Goal: Task Accomplishment & Management: Manage account settings

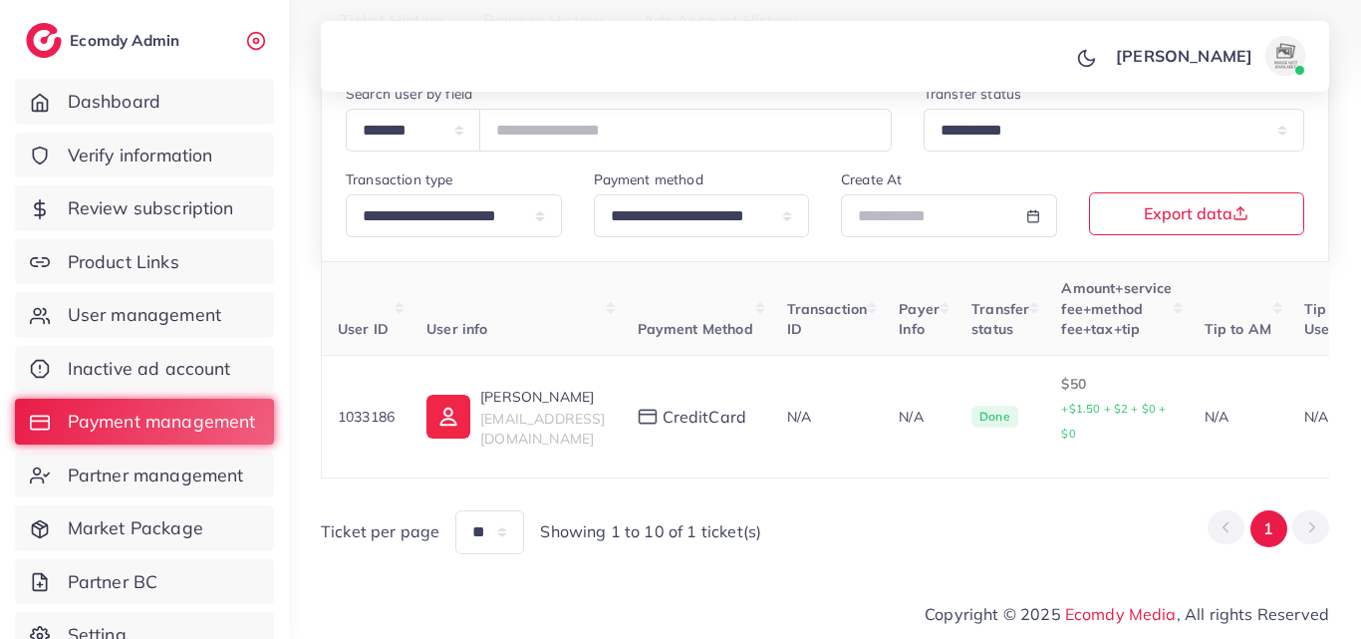
scroll to position [212, 0]
click at [134, 315] on span "User management" at bounding box center [149, 315] width 153 height 26
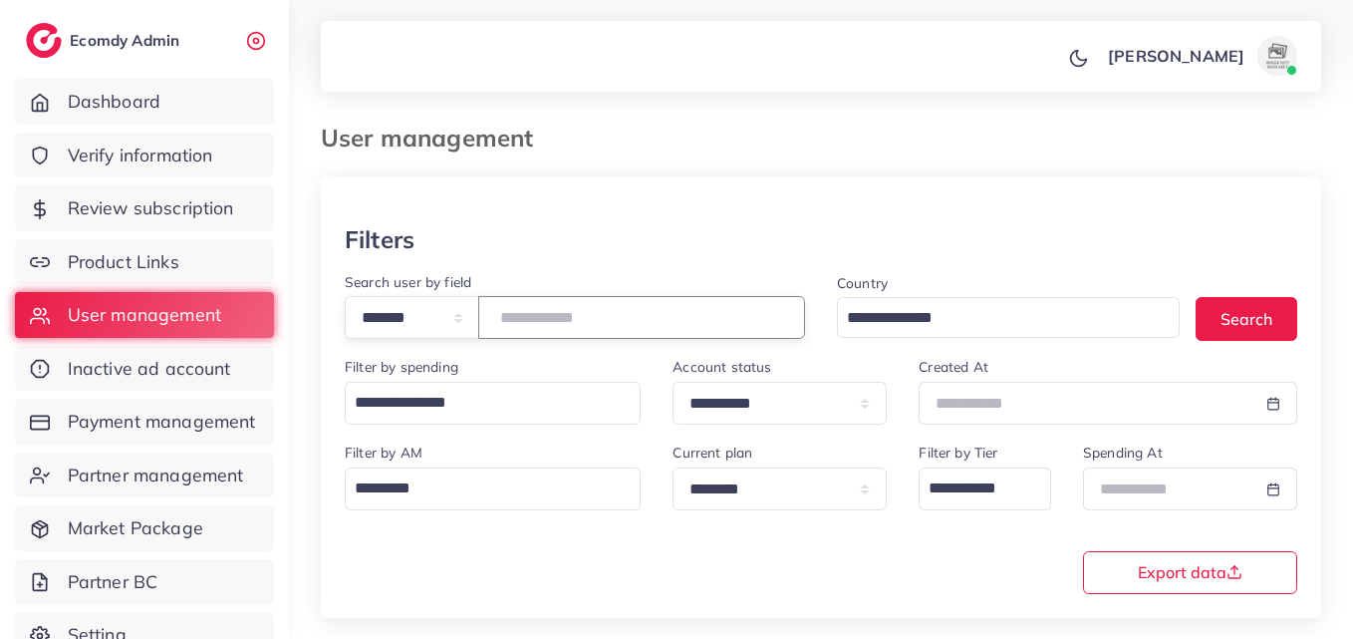
click at [554, 323] on input "number" at bounding box center [641, 317] width 327 height 43
drag, startPoint x: 554, startPoint y: 323, endPoint x: 421, endPoint y: 320, distance: 132.5
click at [421, 320] on select "**********" at bounding box center [412, 317] width 134 height 43
select select "**********"
click at [345, 296] on select "**********" at bounding box center [412, 317] width 134 height 43
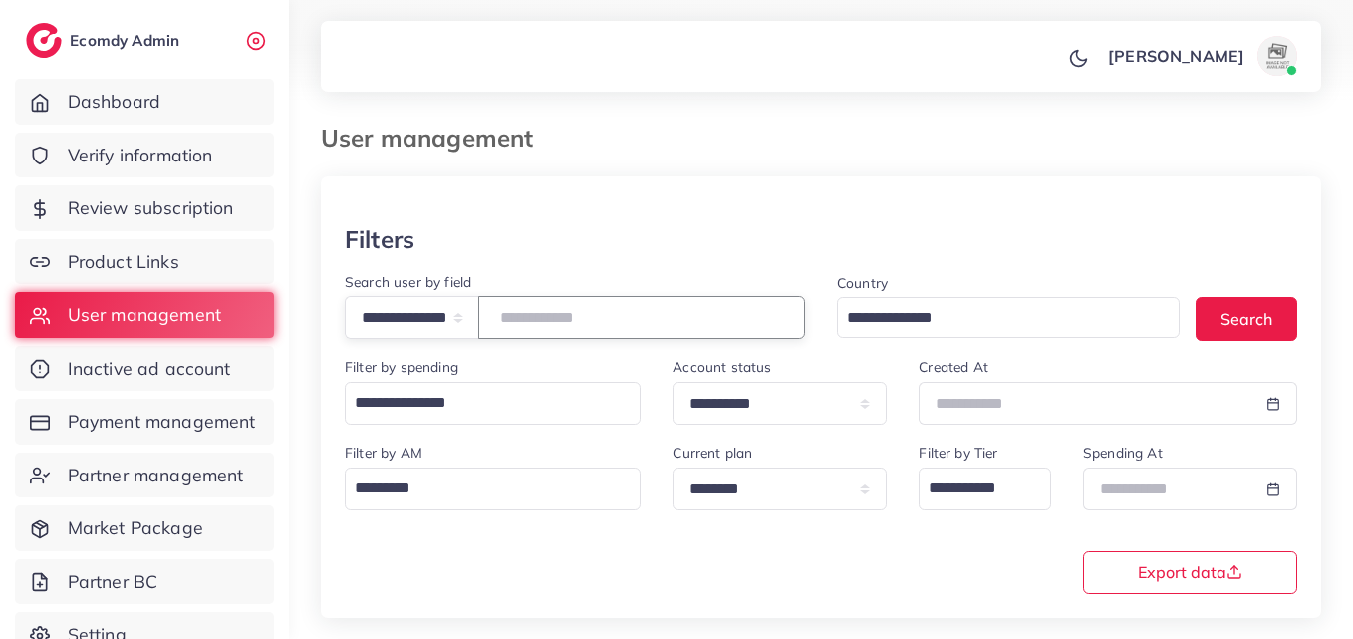
click at [541, 313] on input "number" at bounding box center [641, 317] width 327 height 43
paste input "**********"
type input "**********"
click at [1261, 325] on button "Search" at bounding box center [1246, 318] width 102 height 43
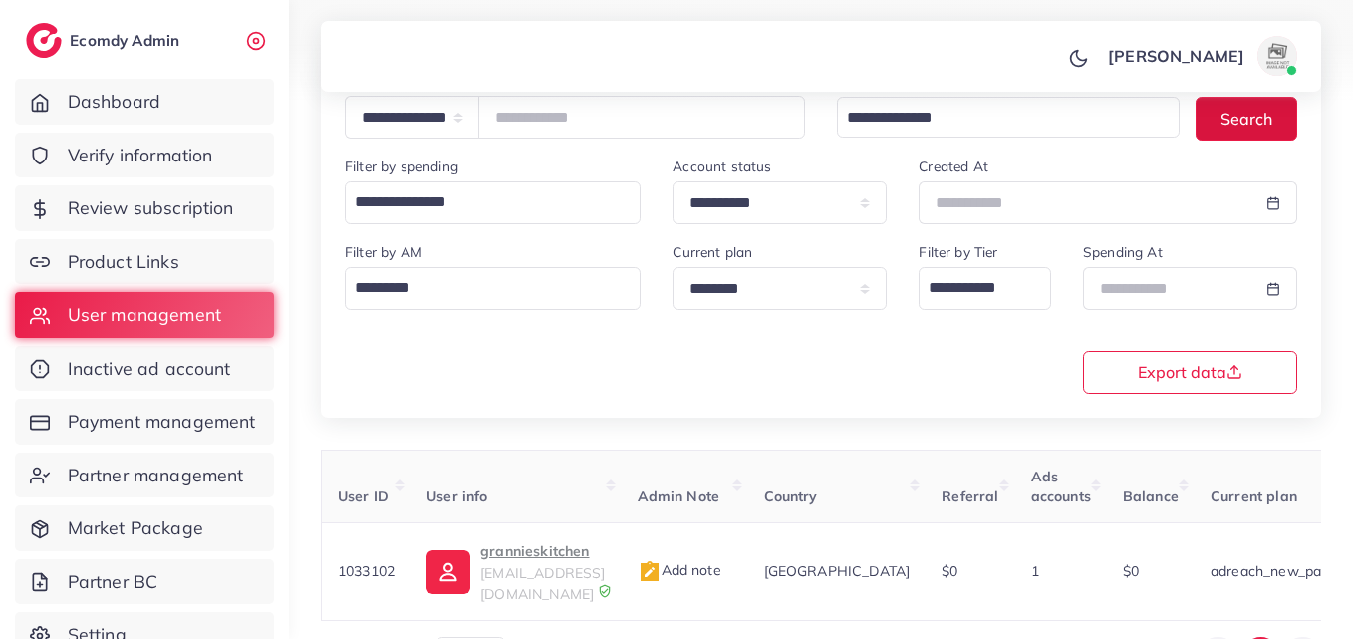
scroll to position [315, 0]
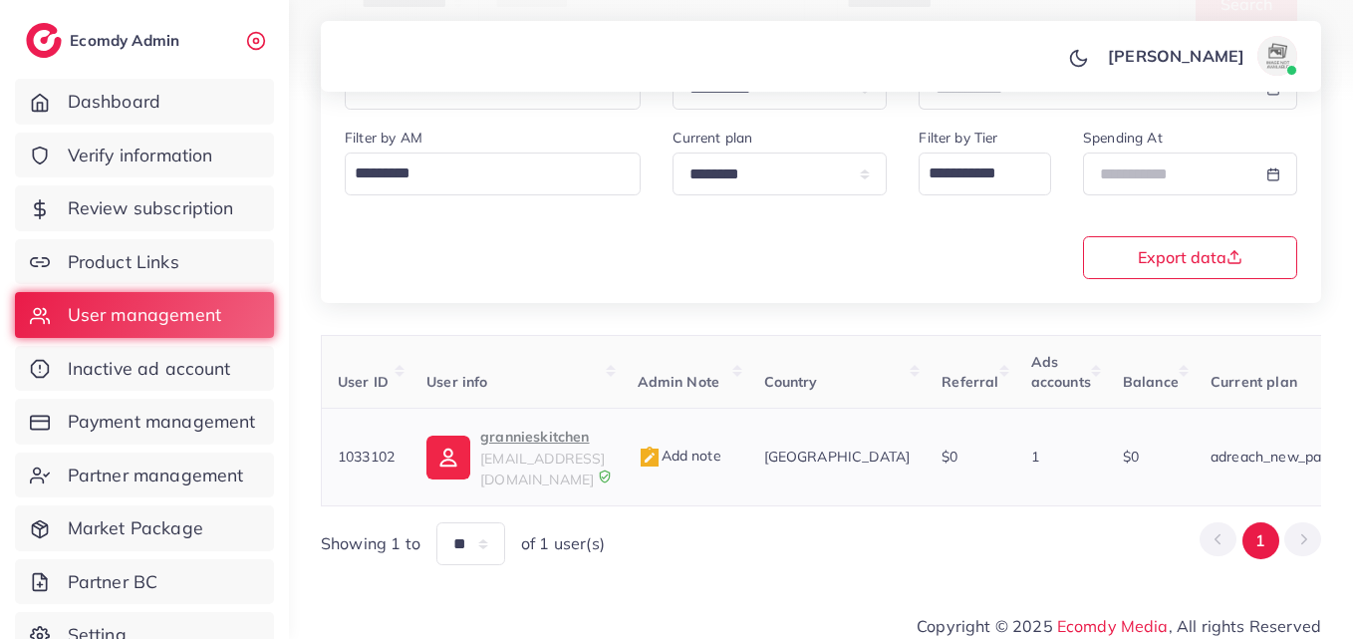
click at [510, 440] on p "grannieskitchen" at bounding box center [542, 436] width 125 height 24
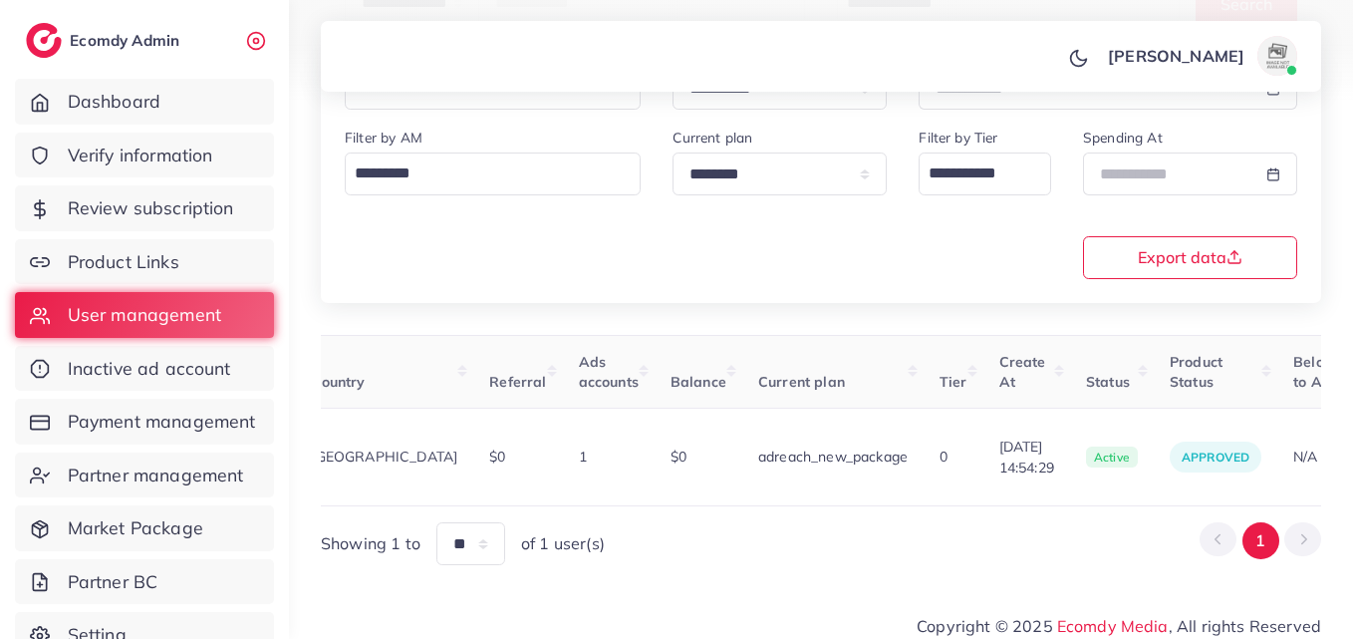
scroll to position [0, 725]
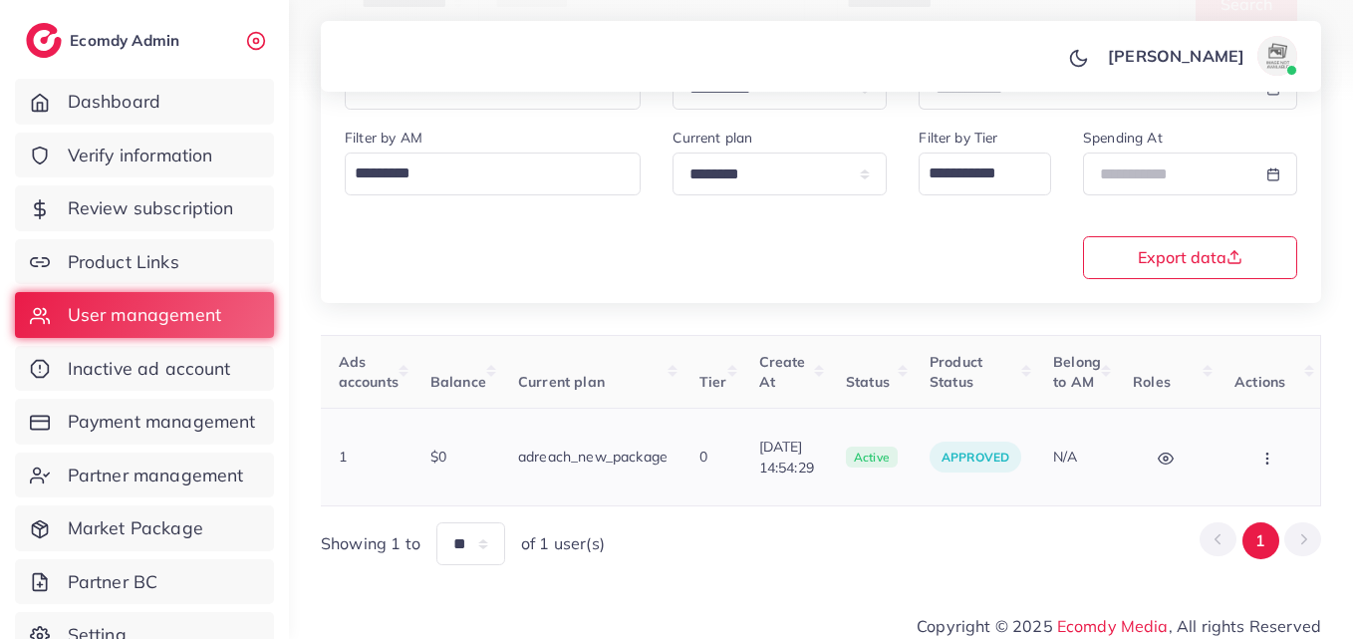
click at [1264, 450] on icon "button" at bounding box center [1267, 458] width 16 height 16
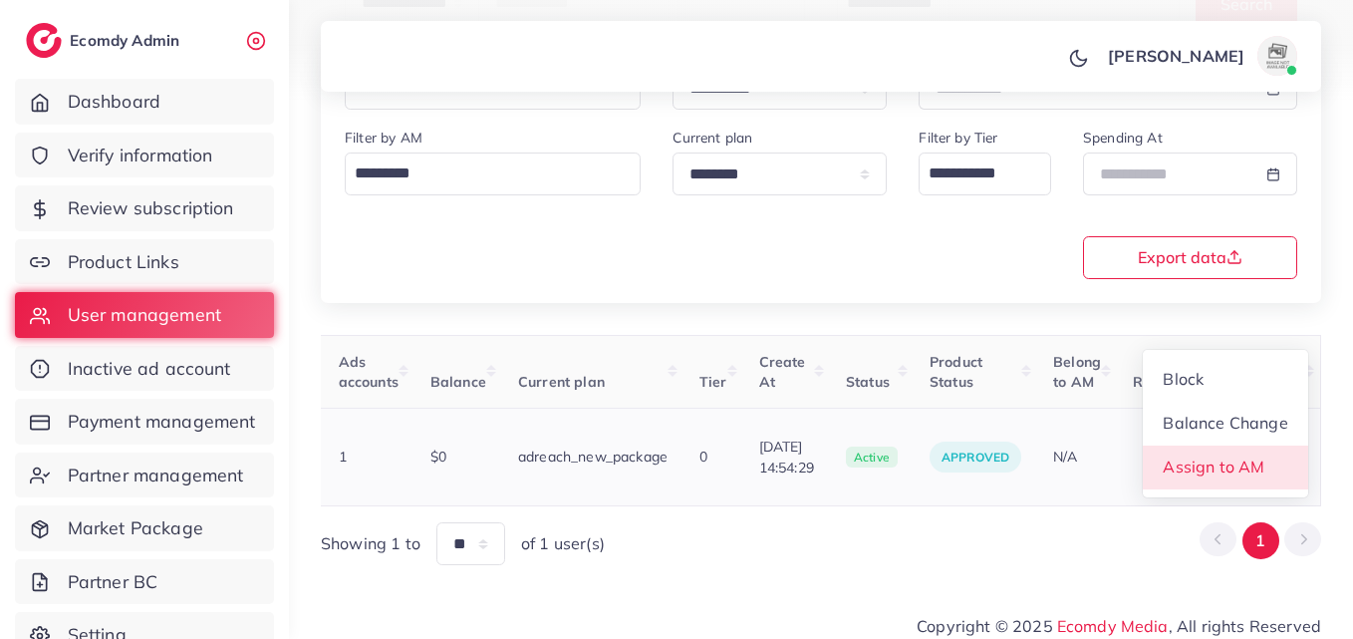
scroll to position [2, 725]
click at [1264, 445] on link "Assign to AM" at bounding box center [1225, 467] width 165 height 44
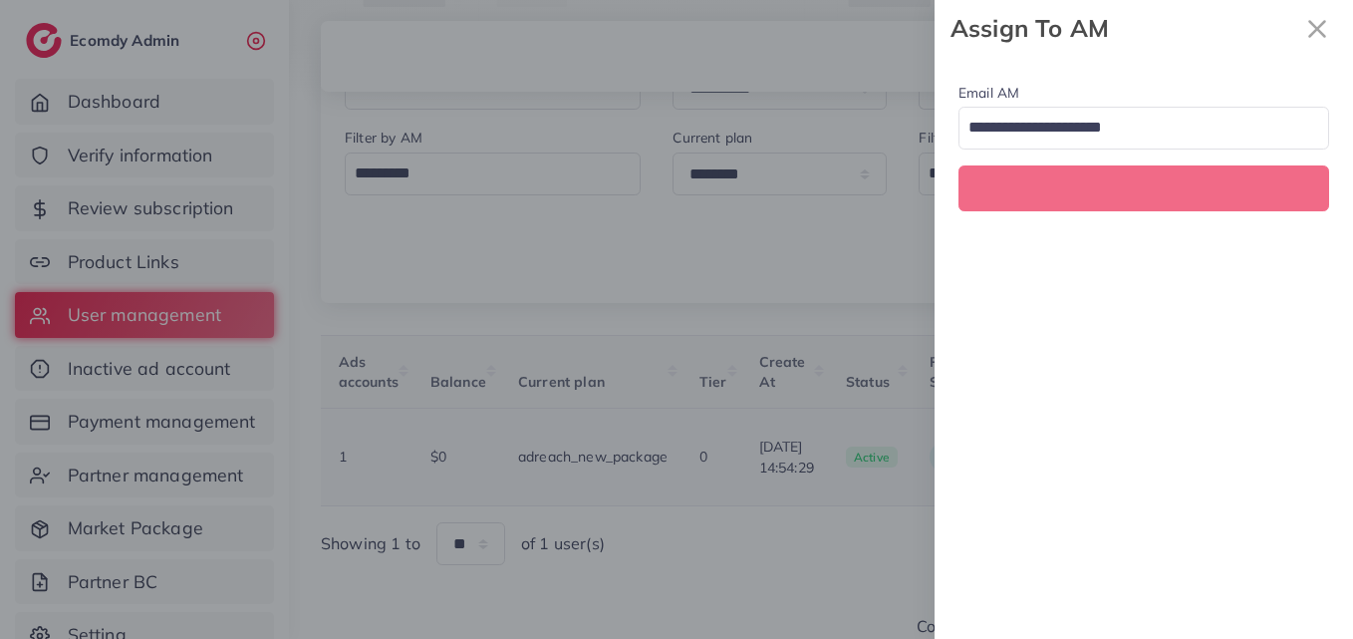
scroll to position [0, 725]
click at [1008, 132] on input "Search for option" at bounding box center [1132, 129] width 342 height 34
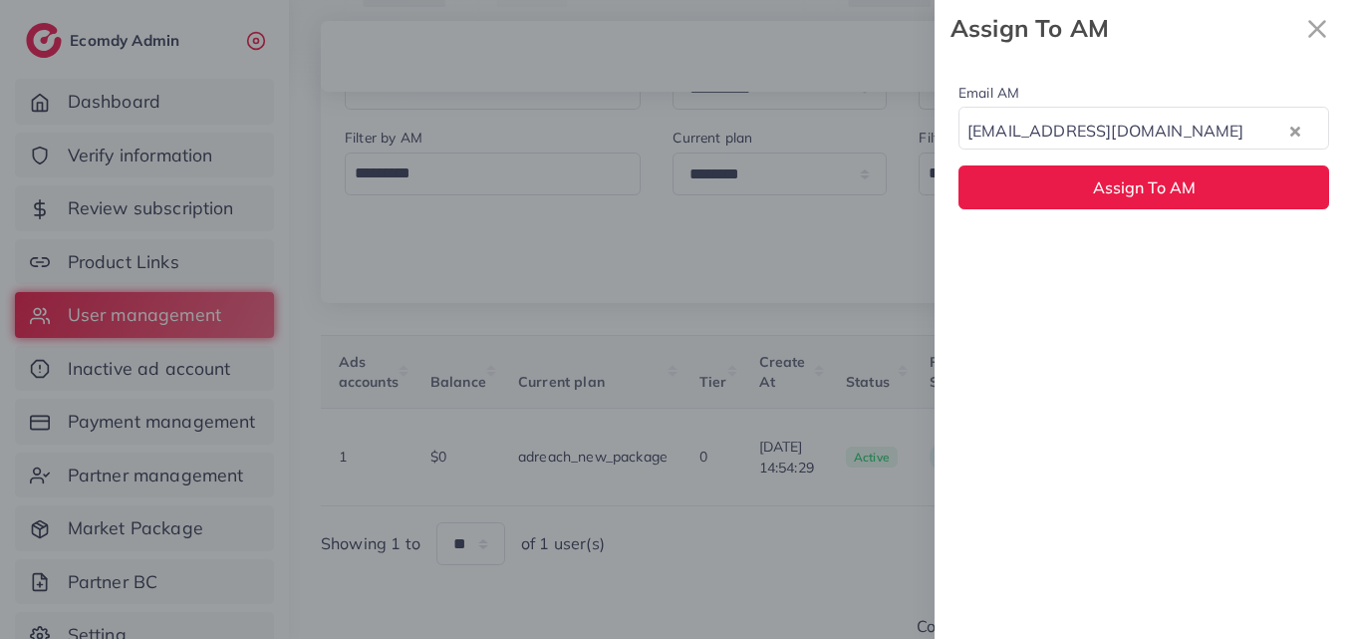
click at [1057, 269] on div "Email AM natashashahid163@gmail.com Loading... None hadibaaslam@gmail.com natas…" at bounding box center [1143, 348] width 418 height 582
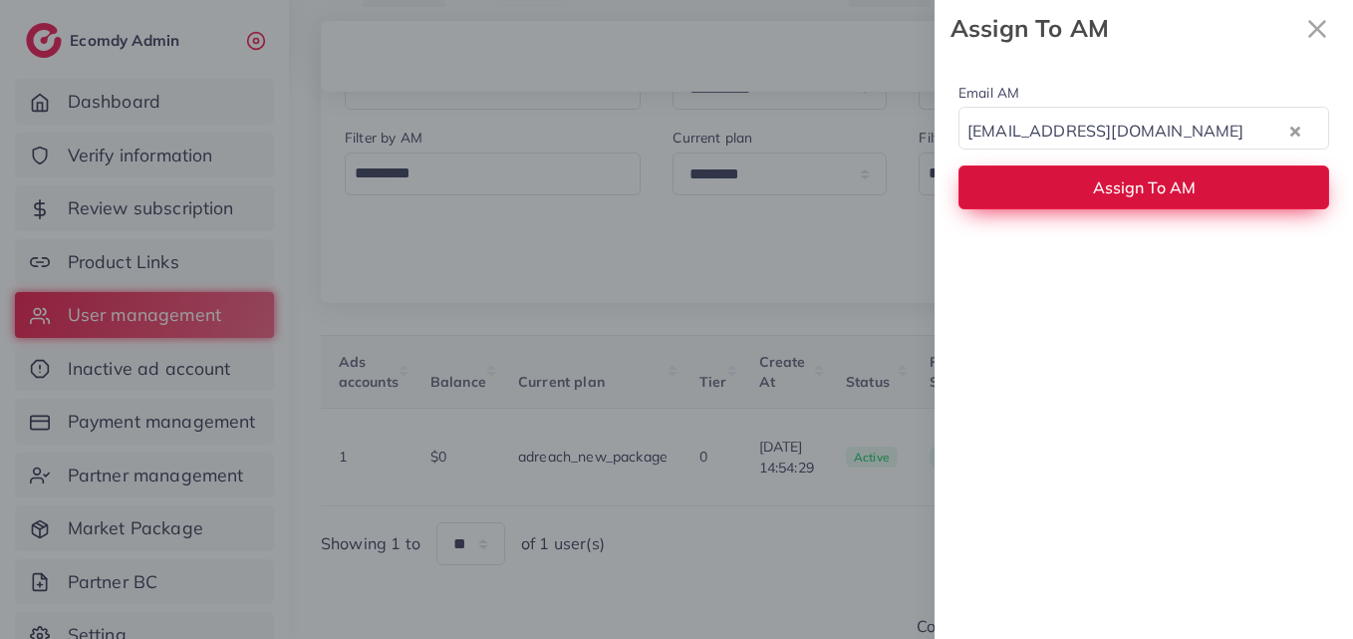
click at [1059, 174] on button "Assign To AM" at bounding box center [1143, 186] width 371 height 43
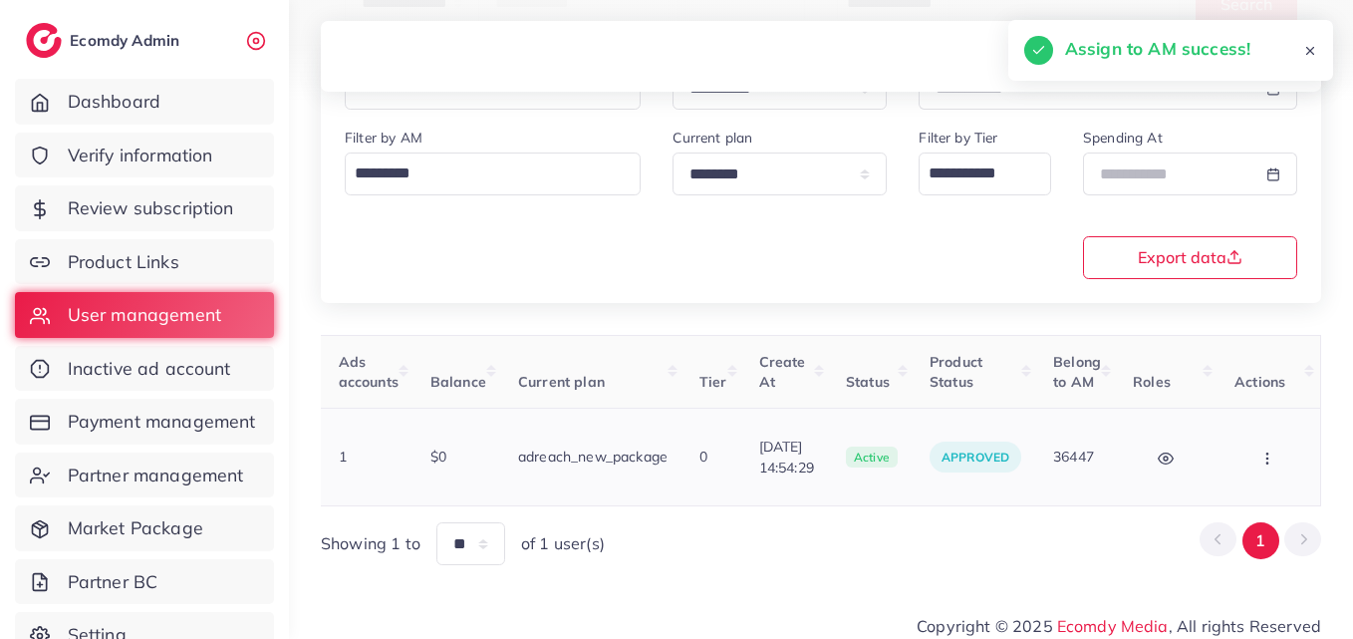
click at [1268, 450] on icon "button" at bounding box center [1267, 458] width 16 height 16
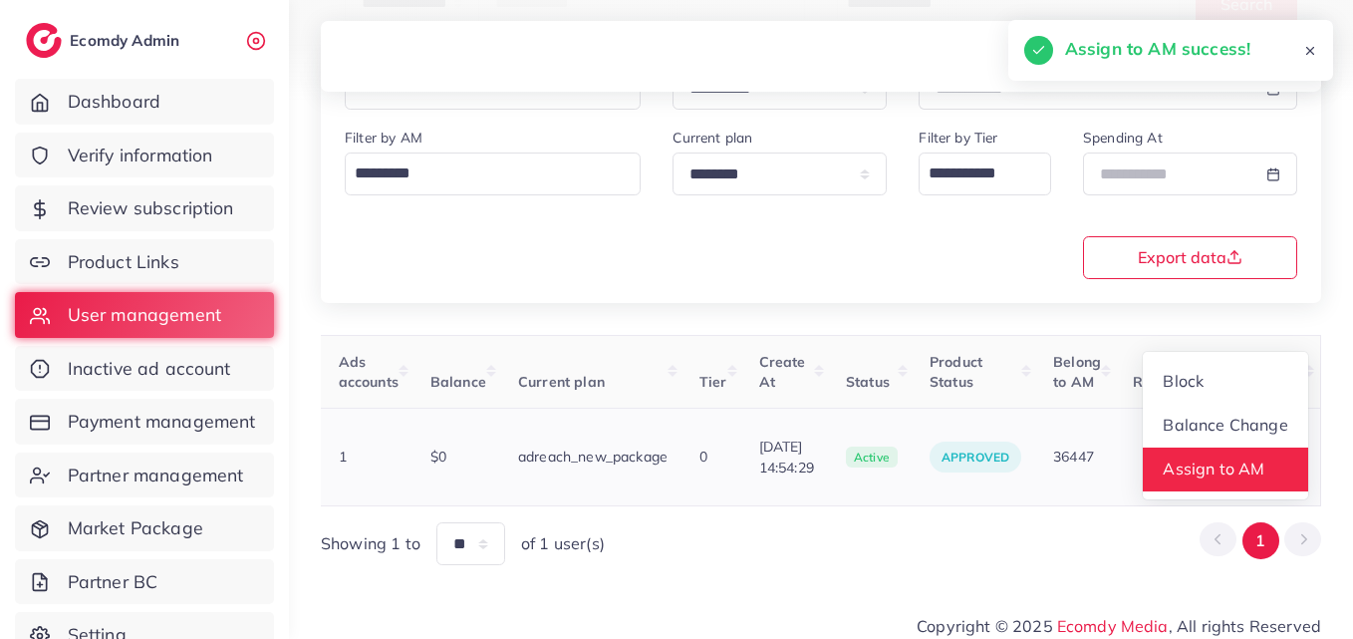
scroll to position [2, 725]
click at [1268, 447] on link "Assign to AM" at bounding box center [1225, 469] width 165 height 44
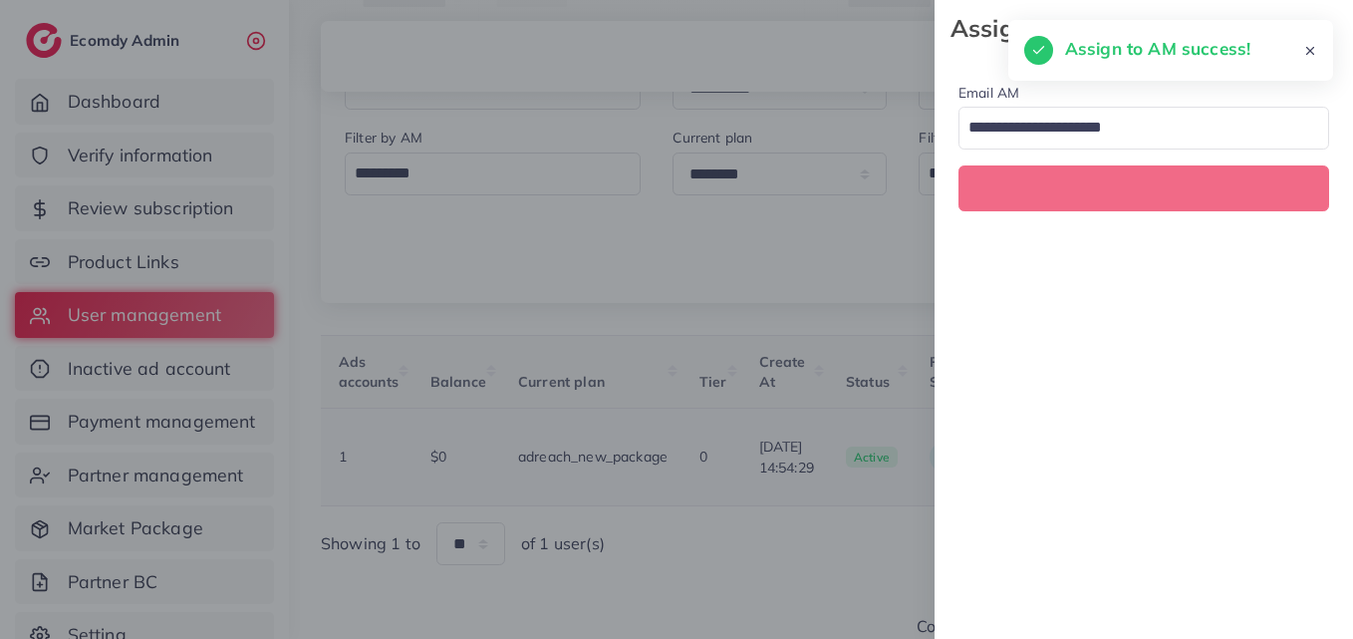
scroll to position [0, 725]
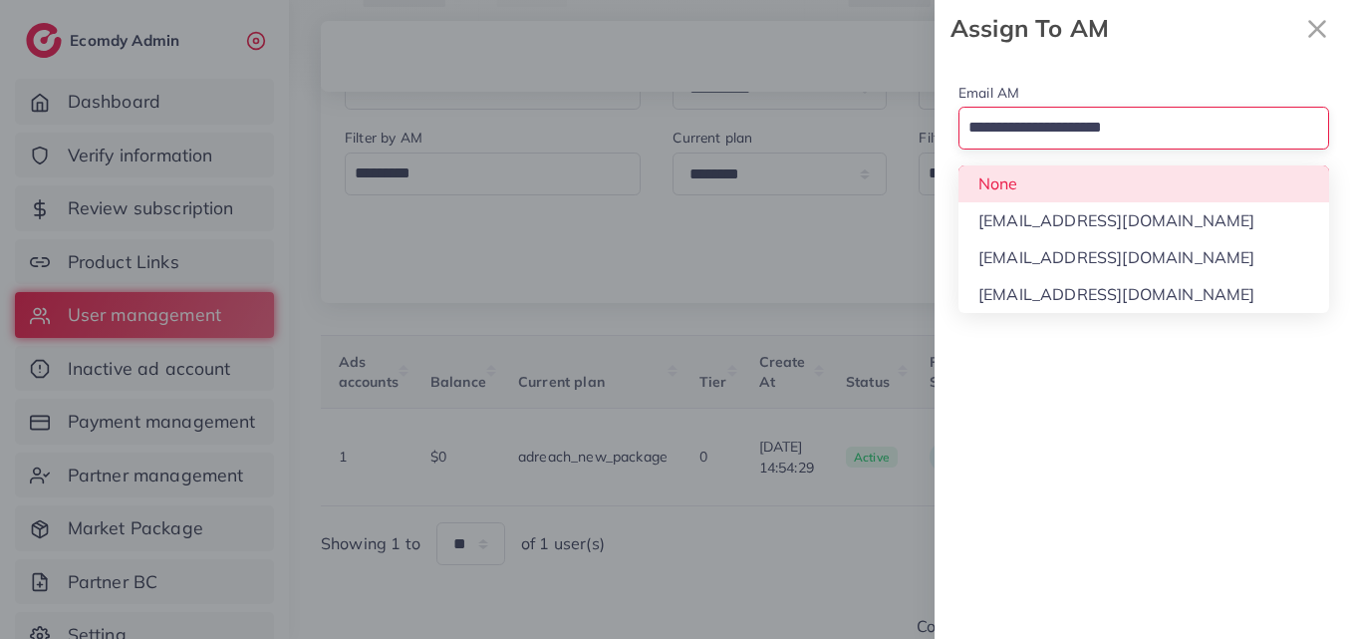
click at [1020, 127] on input "Search for option" at bounding box center [1132, 129] width 342 height 34
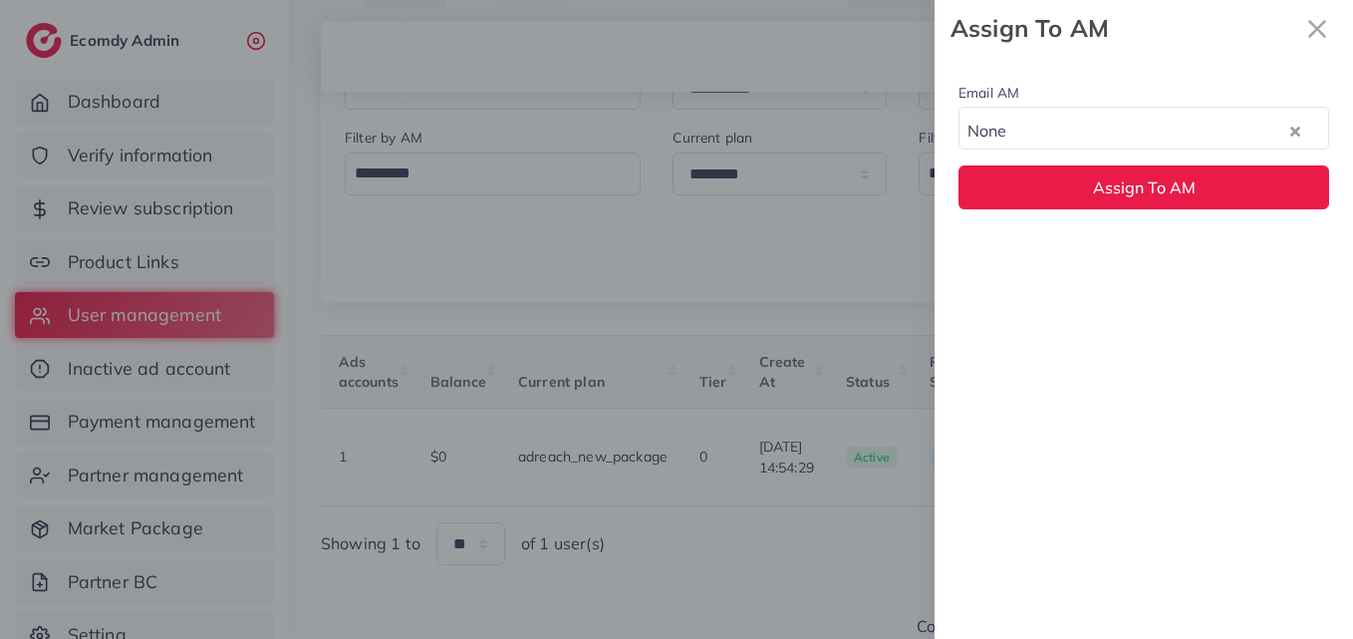
click at [1042, 188] on div "Email AM None Loading... None hadibaaslam@gmail.com natashashahid163@gmail.com …" at bounding box center [1143, 145] width 418 height 176
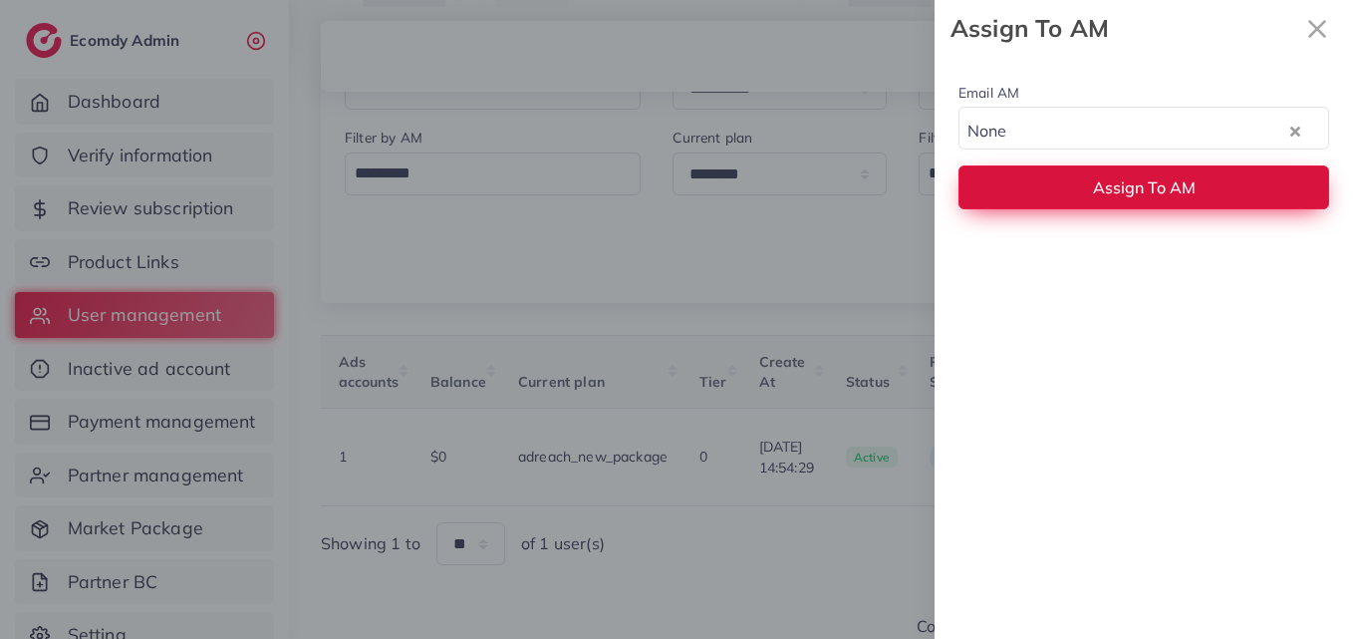
click at [1132, 194] on span "Assign To AM" at bounding box center [1144, 187] width 103 height 20
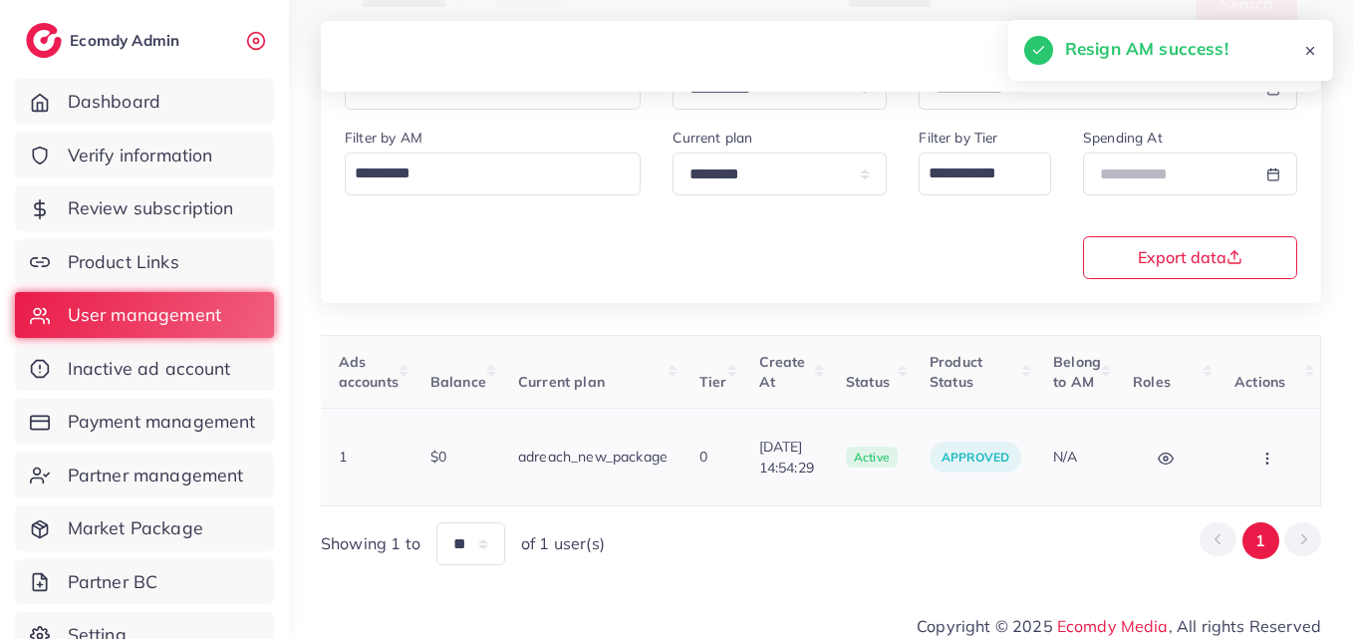
click at [1270, 451] on icon "button" at bounding box center [1267, 458] width 16 height 16
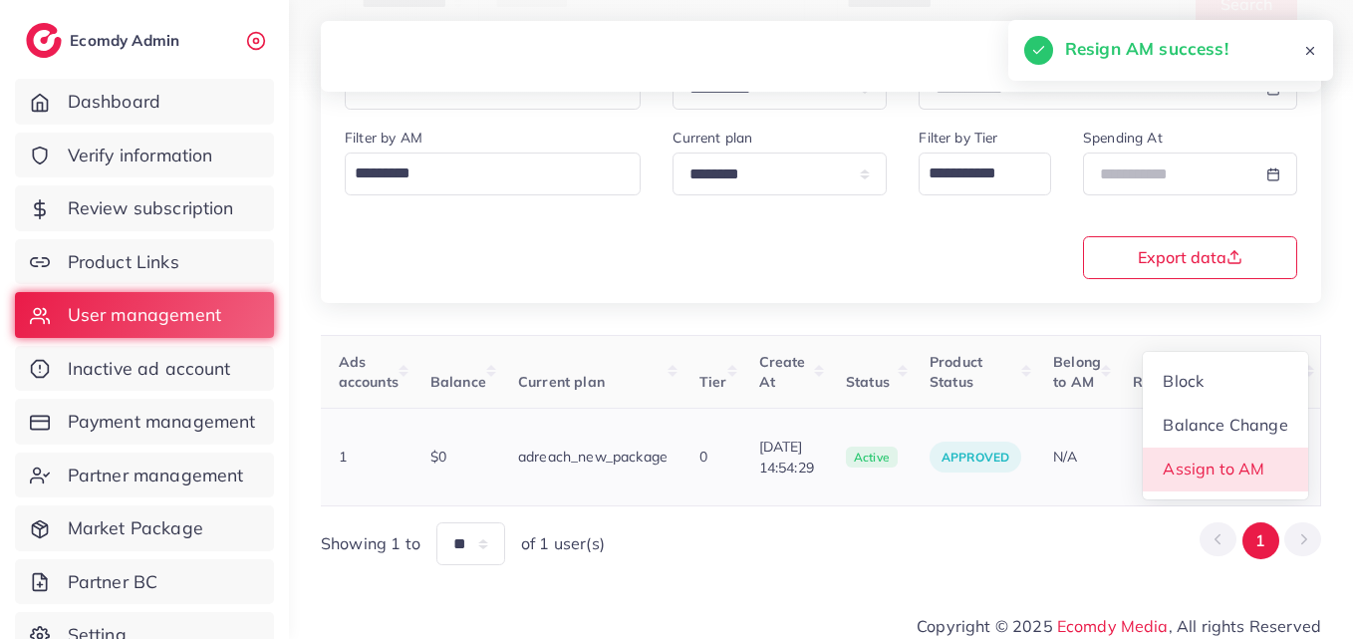
click at [1270, 451] on link "Assign to AM" at bounding box center [1225, 469] width 165 height 44
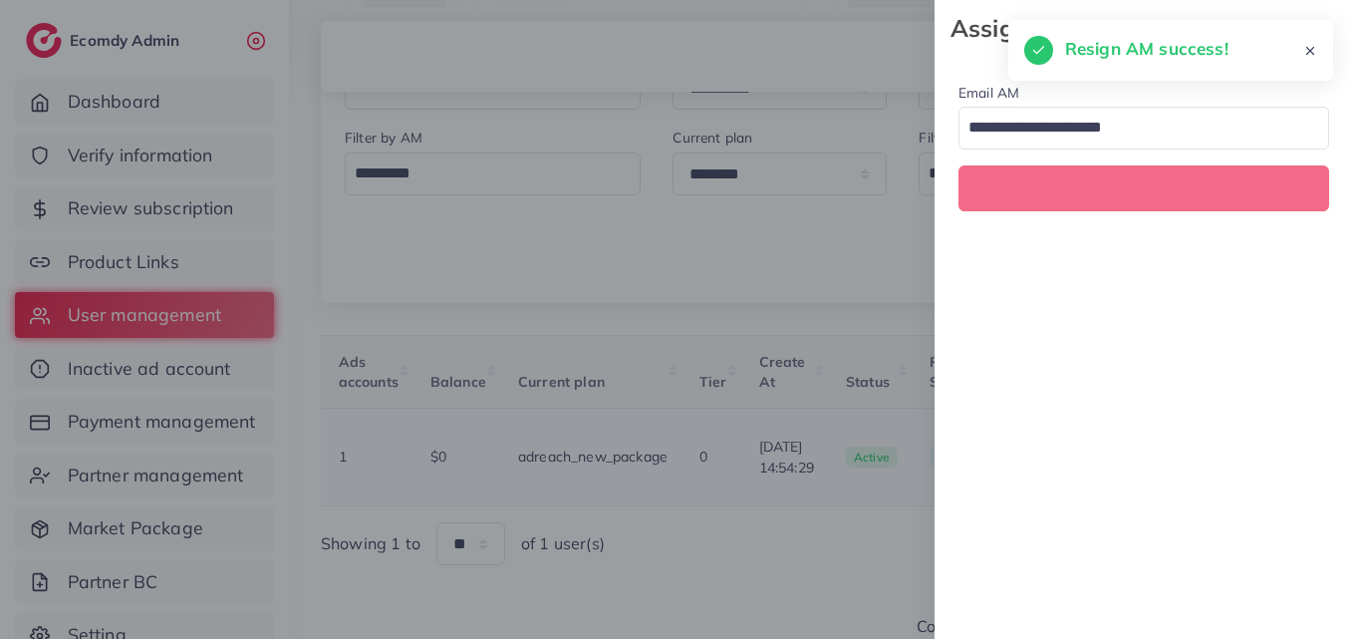
scroll to position [0, 725]
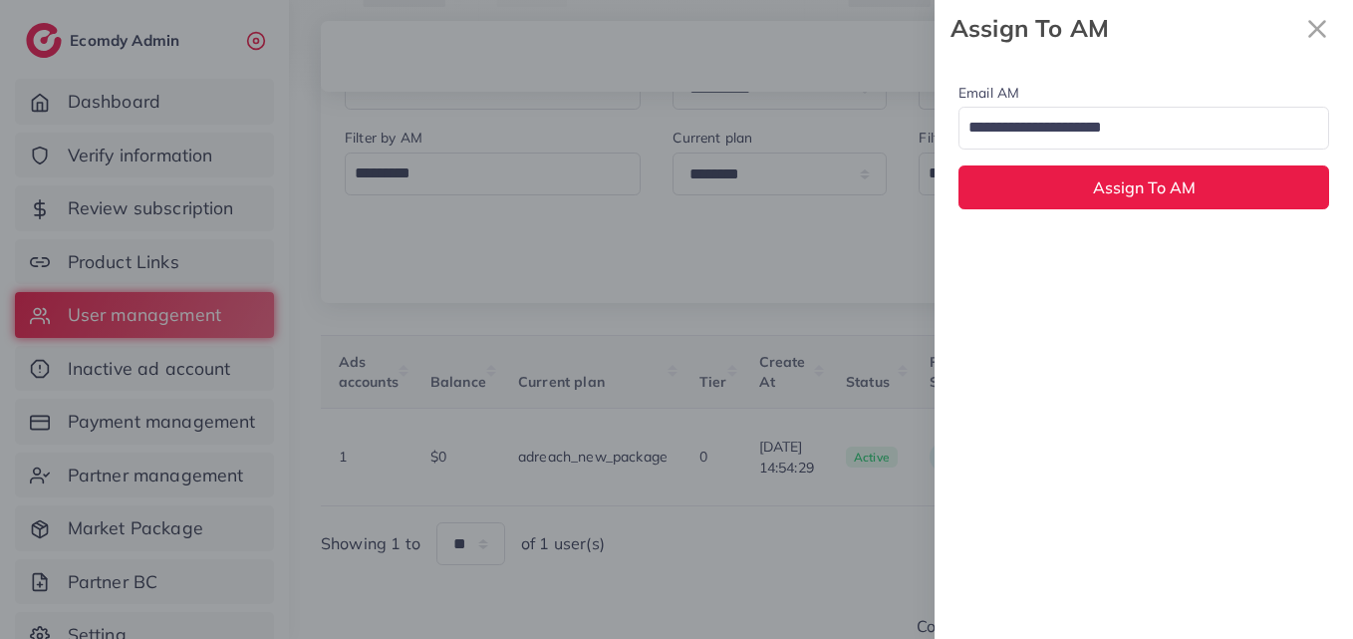
click at [1014, 139] on input "Search for option" at bounding box center [1132, 129] width 342 height 34
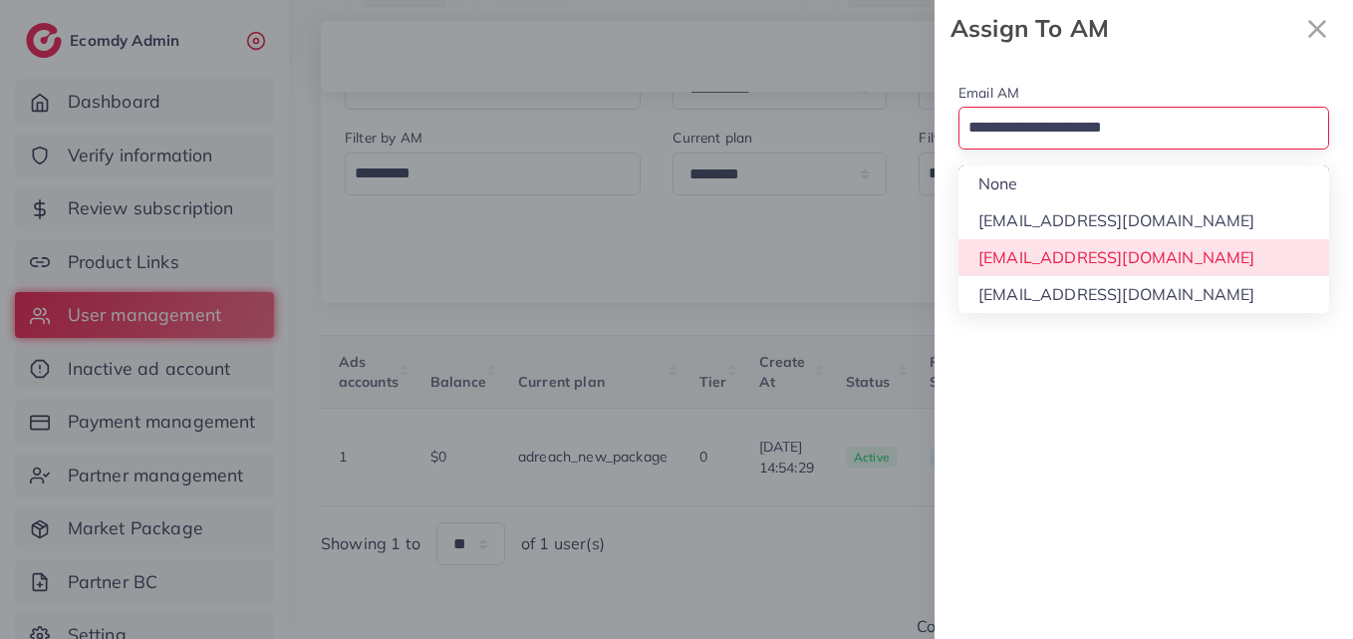
click at [1070, 259] on div "Email AM Loading... None hadibaaslam@gmail.com natashashahid163@gmail.com wajah…" at bounding box center [1143, 348] width 418 height 582
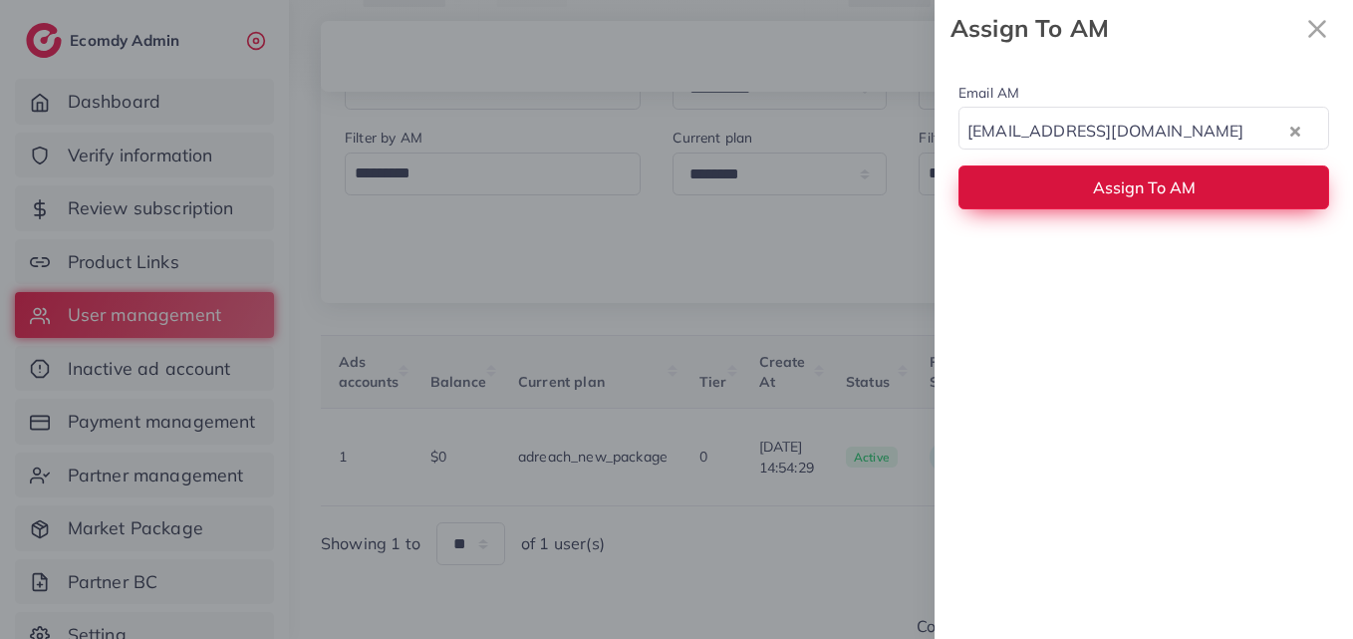
click at [1117, 199] on button "Assign To AM" at bounding box center [1143, 186] width 371 height 43
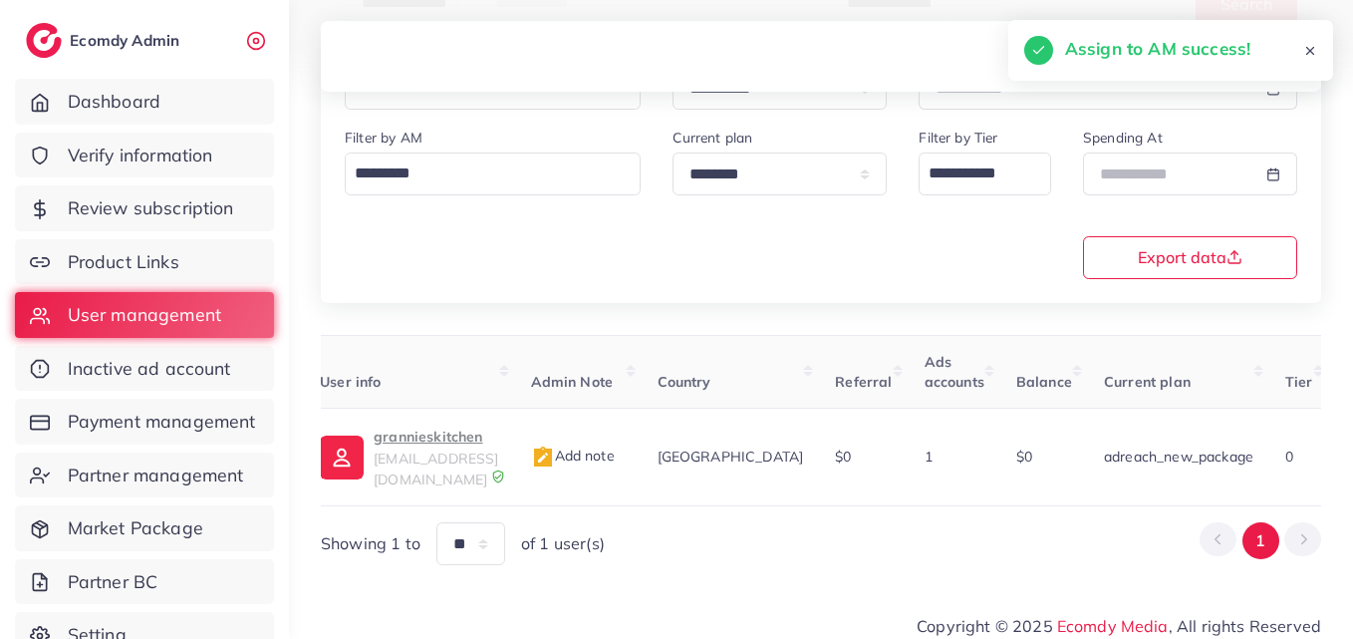
scroll to position [0, 0]
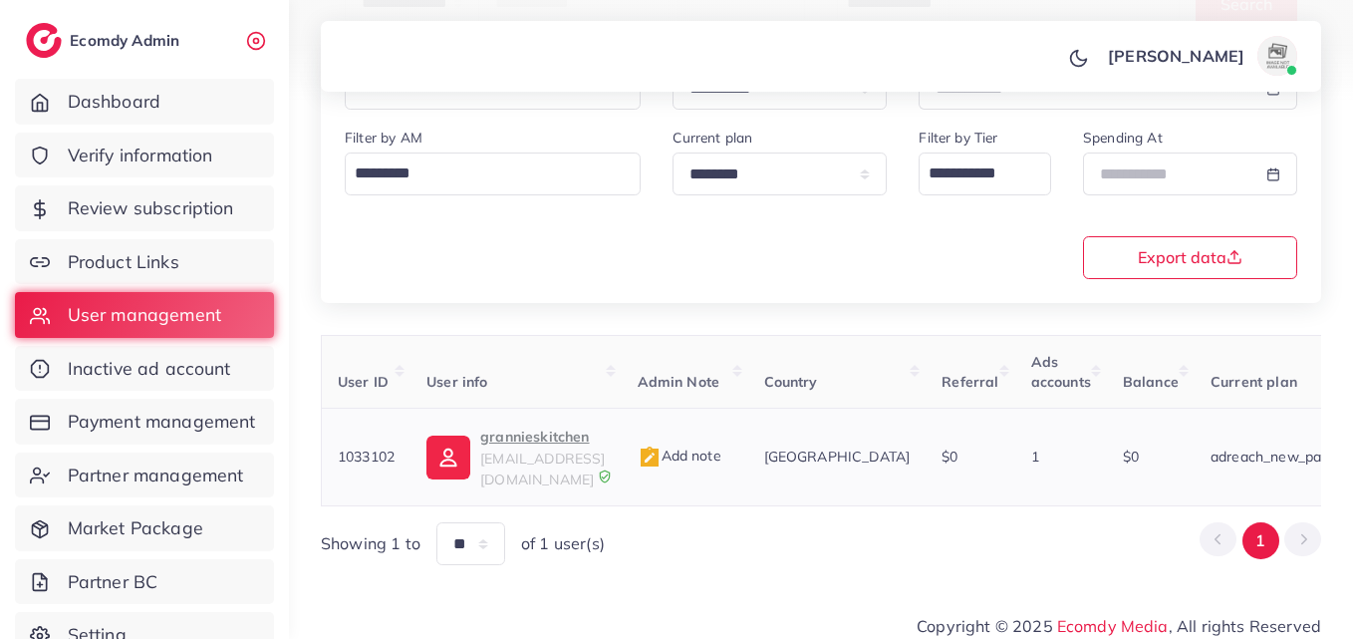
click at [517, 436] on p "grannieskitchen" at bounding box center [542, 436] width 125 height 24
click at [524, 268] on div "**********" at bounding box center [821, 202] width 984 height 152
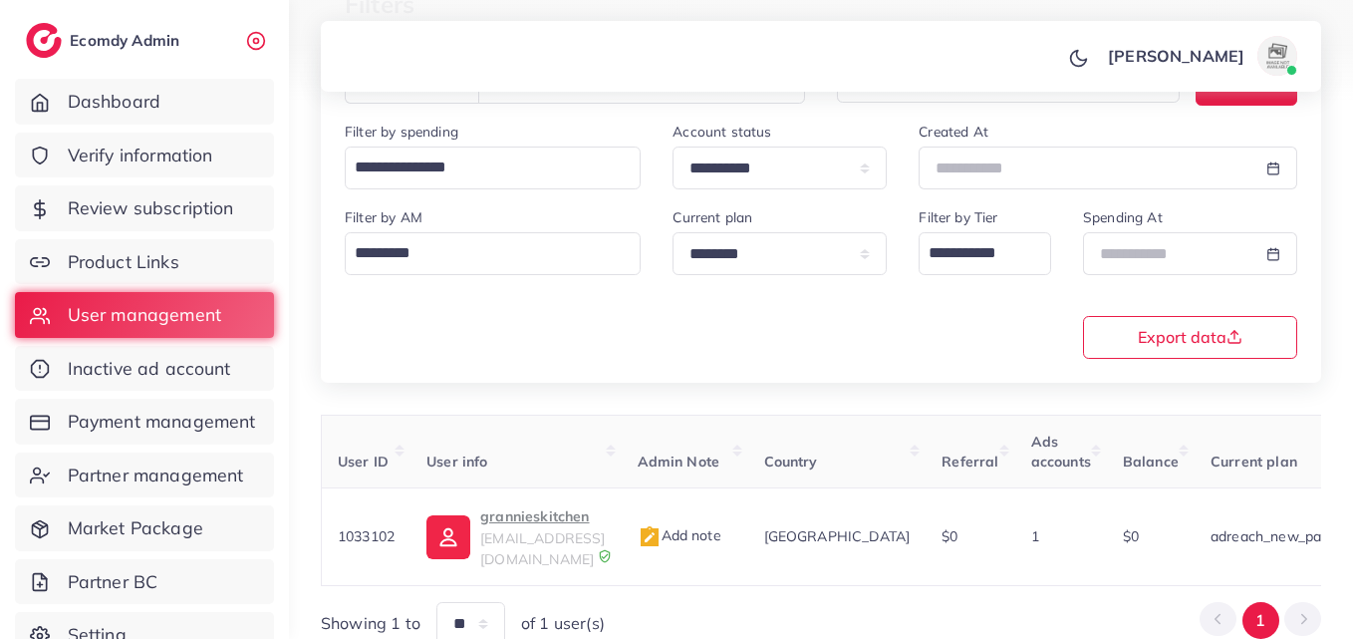
scroll to position [195, 0]
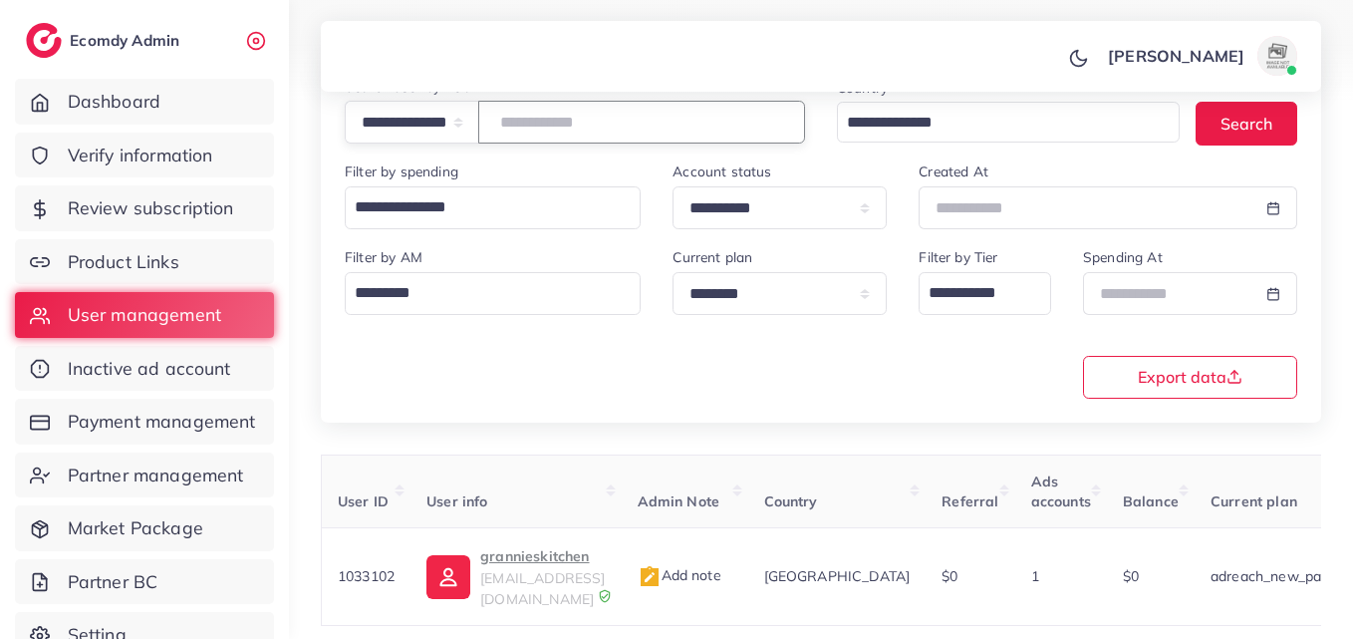
click at [618, 127] on input "**********" at bounding box center [641, 122] width 327 height 43
paste input "**********"
type input "**********"
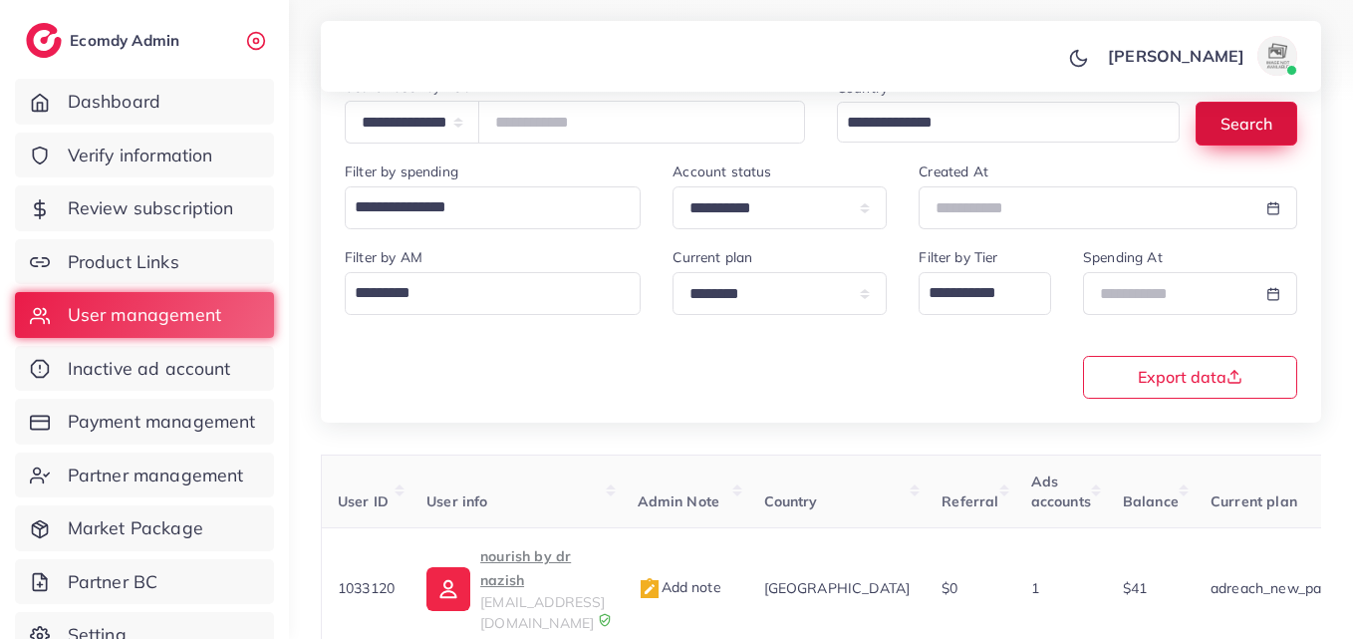
click at [1263, 116] on button "Search" at bounding box center [1246, 123] width 102 height 43
click at [541, 555] on p "nourish by dr nazish" at bounding box center [542, 568] width 125 height 48
click at [605, 413] on div "**********" at bounding box center [821, 226] width 1000 height 392
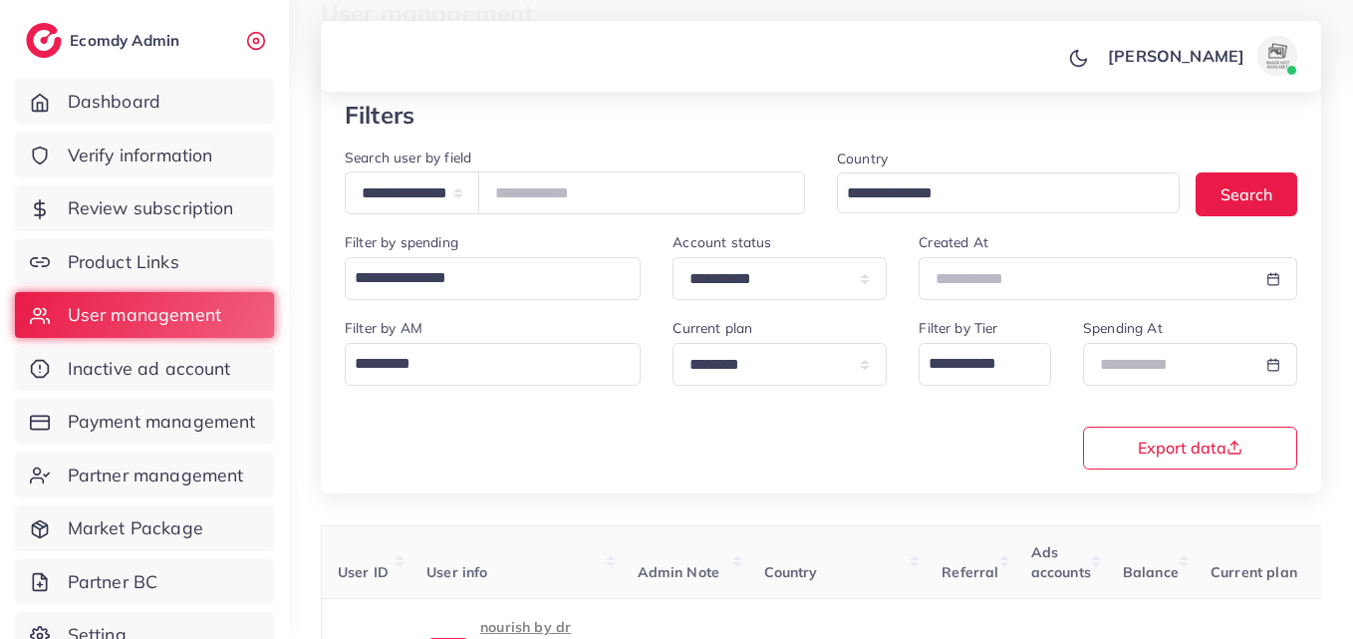
scroll to position [116, 0]
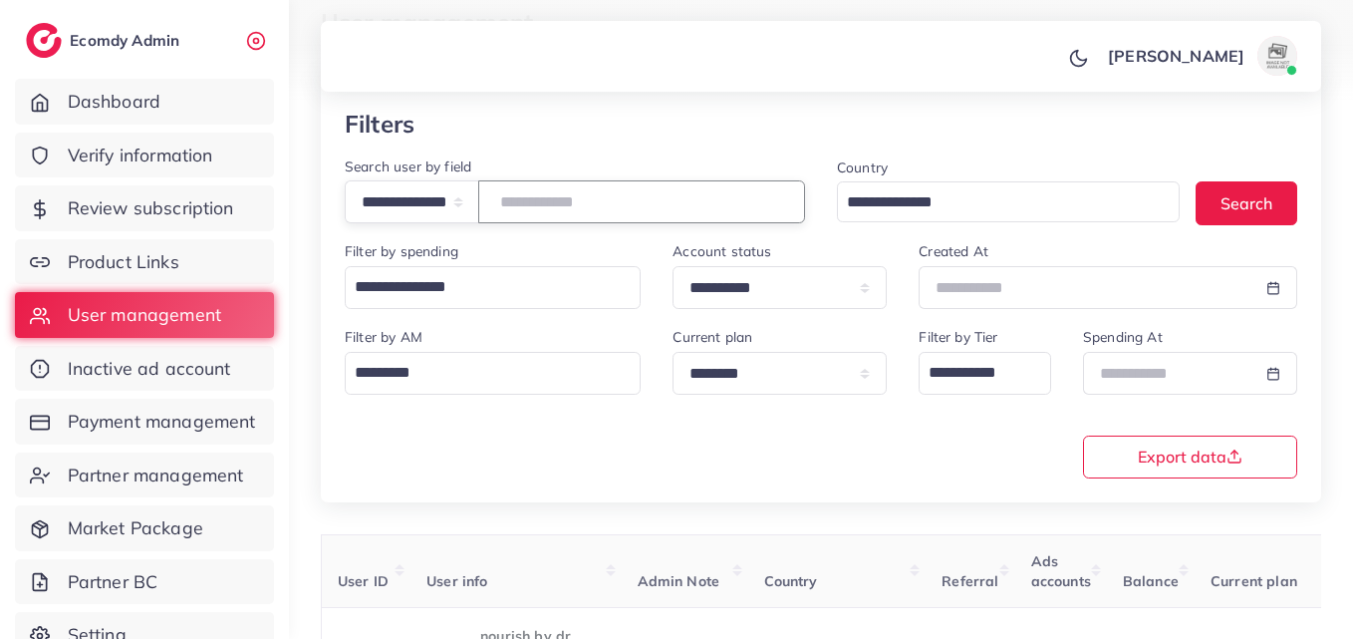
click at [596, 190] on input "**********" at bounding box center [641, 201] width 327 height 43
paste input "**********"
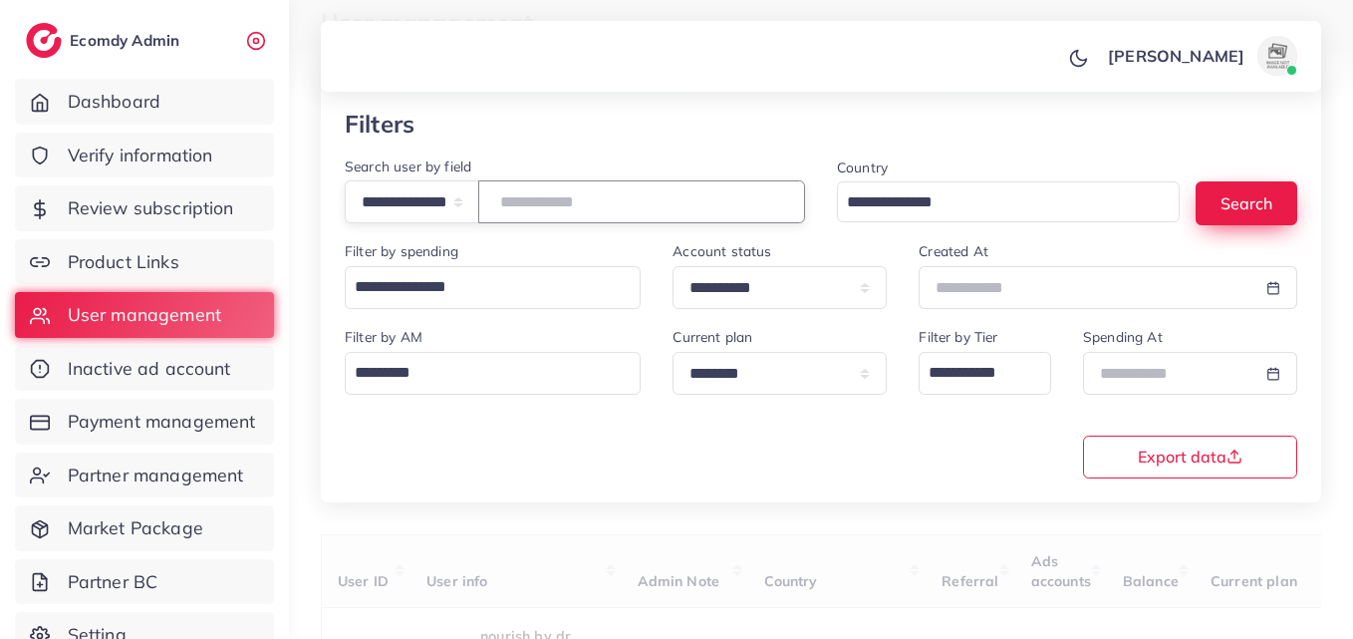
type input "**********"
click at [1243, 201] on button "Search" at bounding box center [1246, 202] width 102 height 43
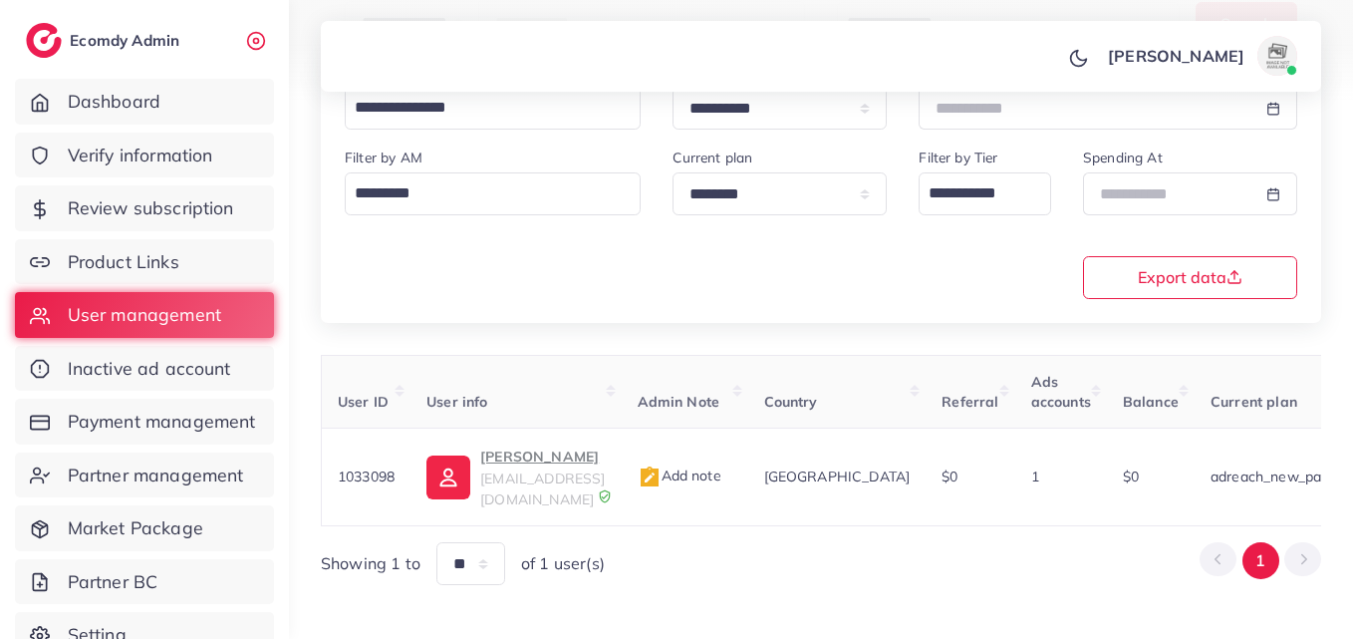
scroll to position [315, 0]
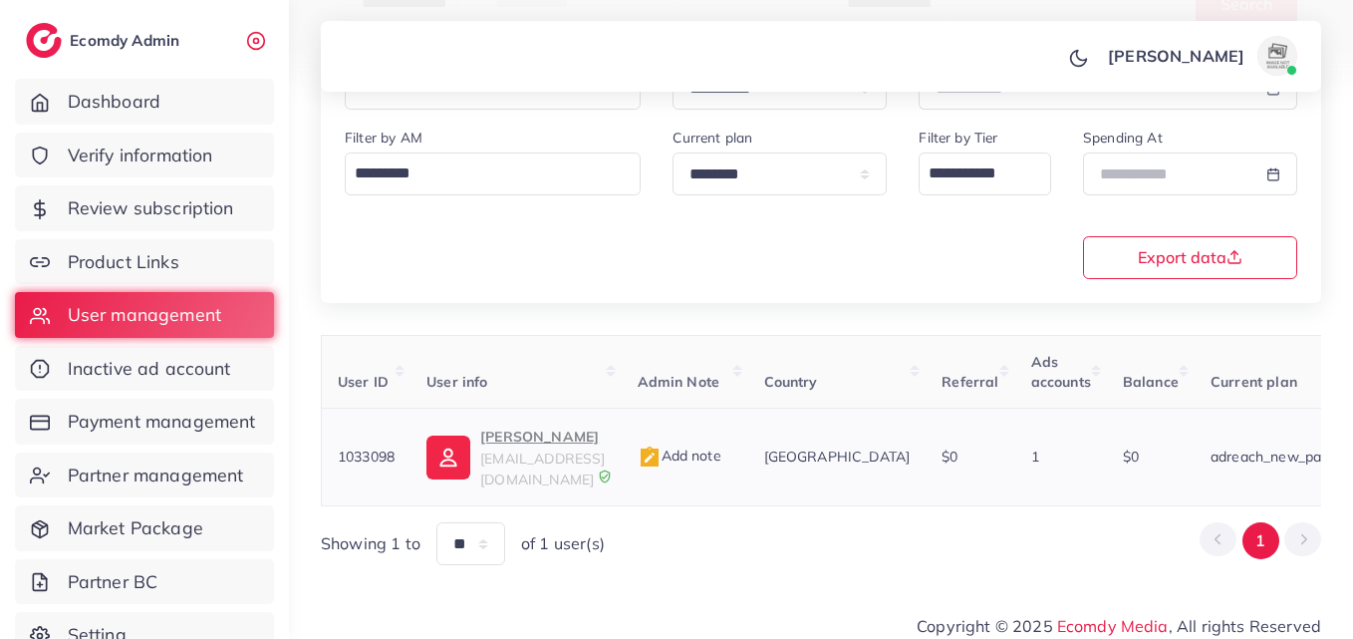
click at [530, 430] on p "shahram hassan" at bounding box center [542, 436] width 125 height 24
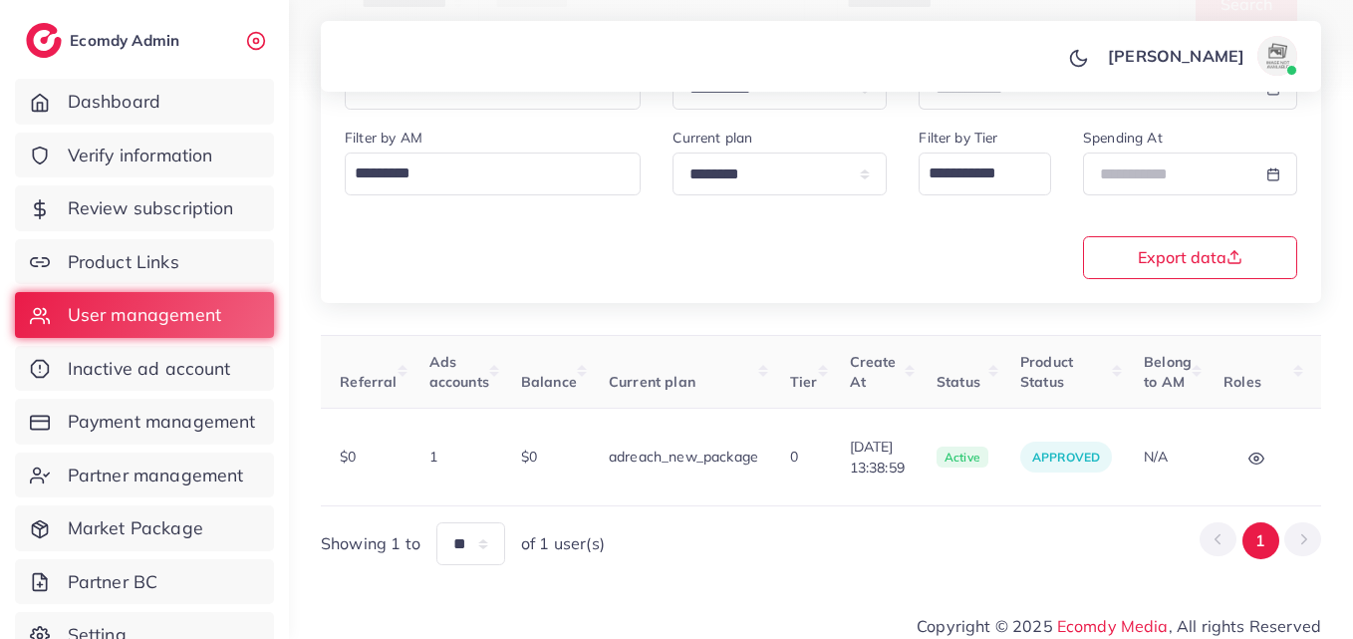
scroll to position [0, 703]
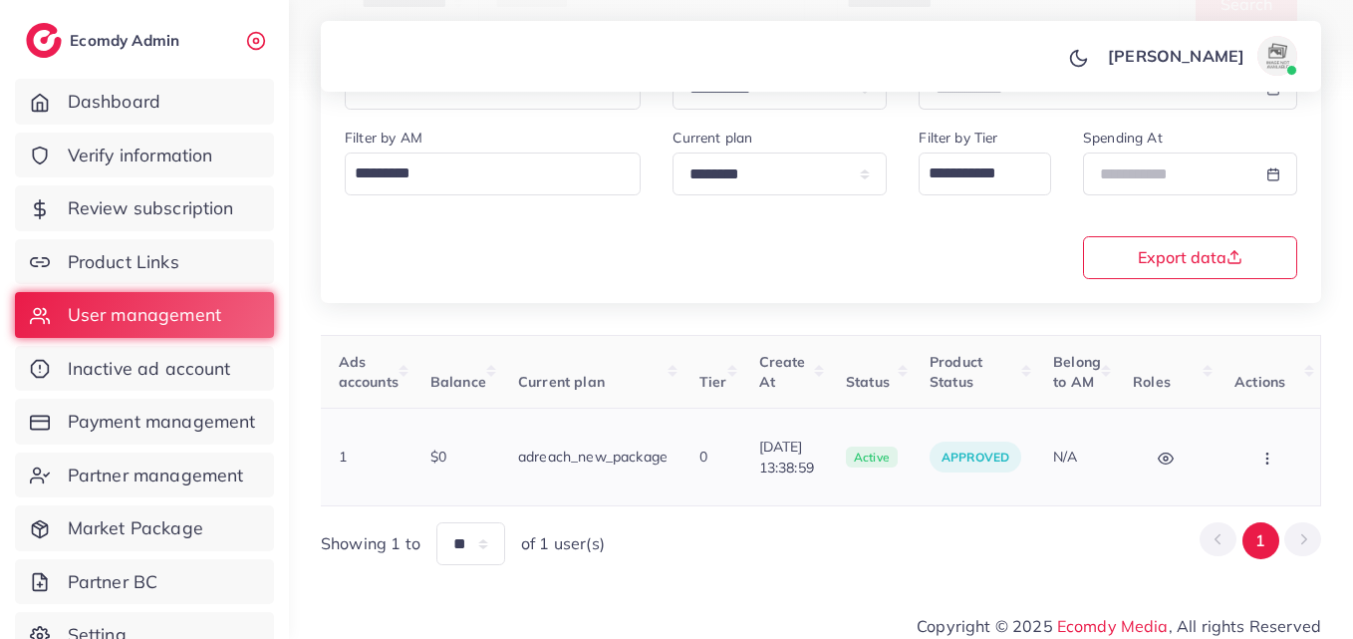
click at [1263, 451] on icon "button" at bounding box center [1267, 458] width 16 height 16
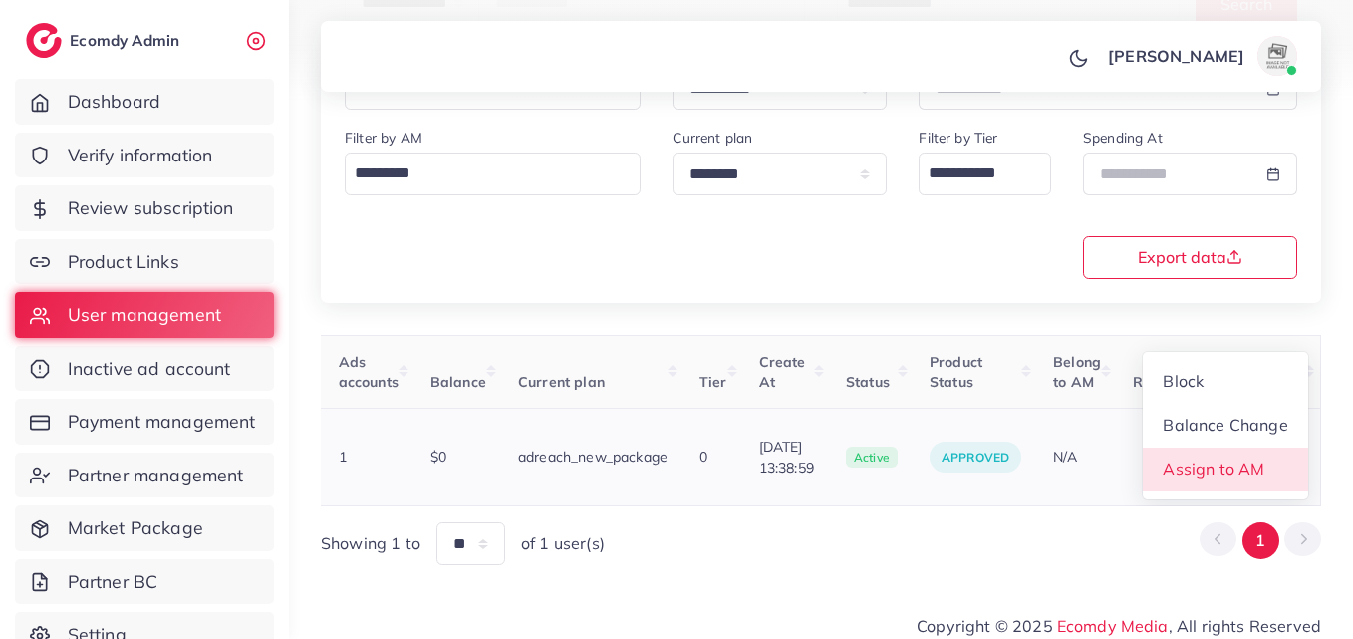
click at [1263, 458] on span "Assign to AM" at bounding box center [1215, 468] width 102 height 20
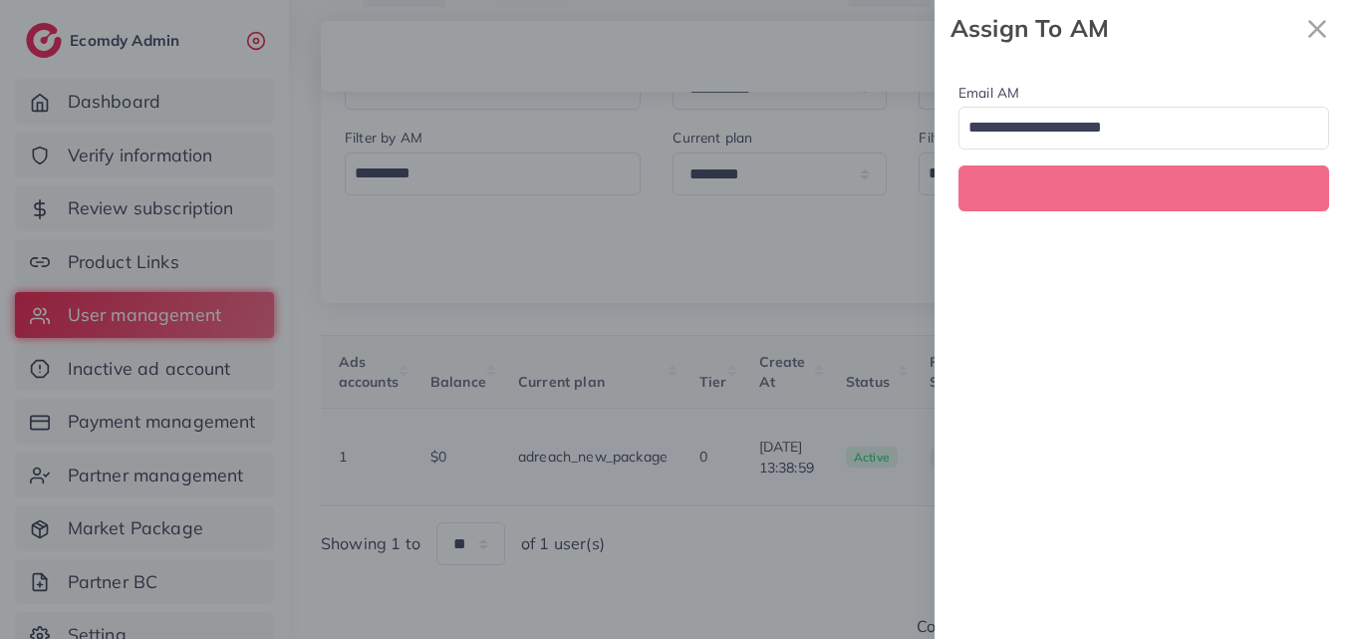
scroll to position [0, 703]
click at [1104, 122] on input "Search for option" at bounding box center [1132, 129] width 342 height 34
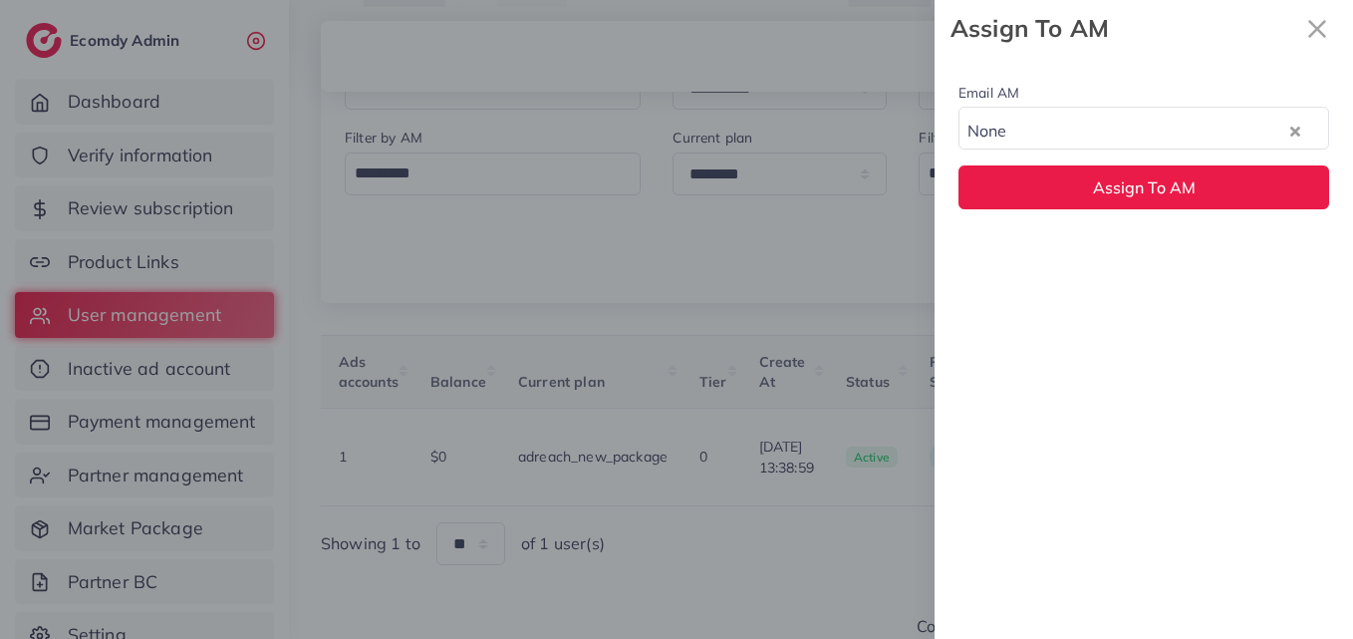
click at [1064, 188] on div "Email AM None Loading... None hadibaaslam@gmail.com natashashahid163@gmail.com …" at bounding box center [1143, 145] width 418 height 176
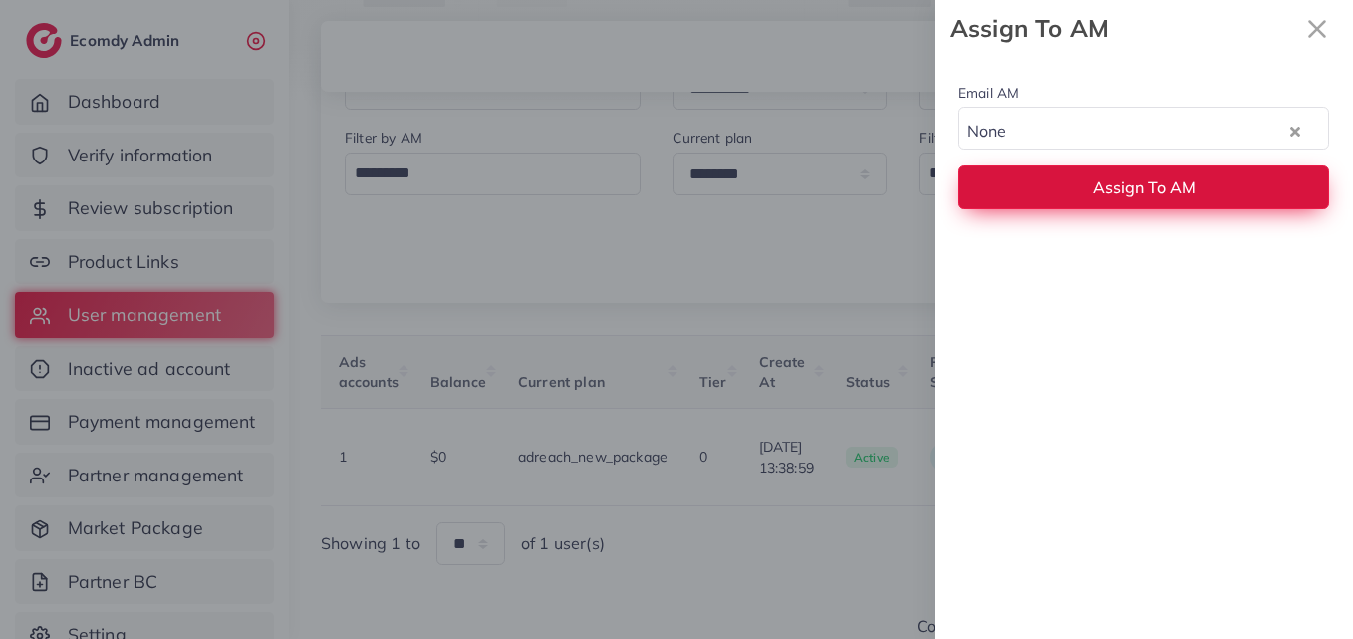
click at [1145, 184] on span "Assign To AM" at bounding box center [1144, 187] width 103 height 20
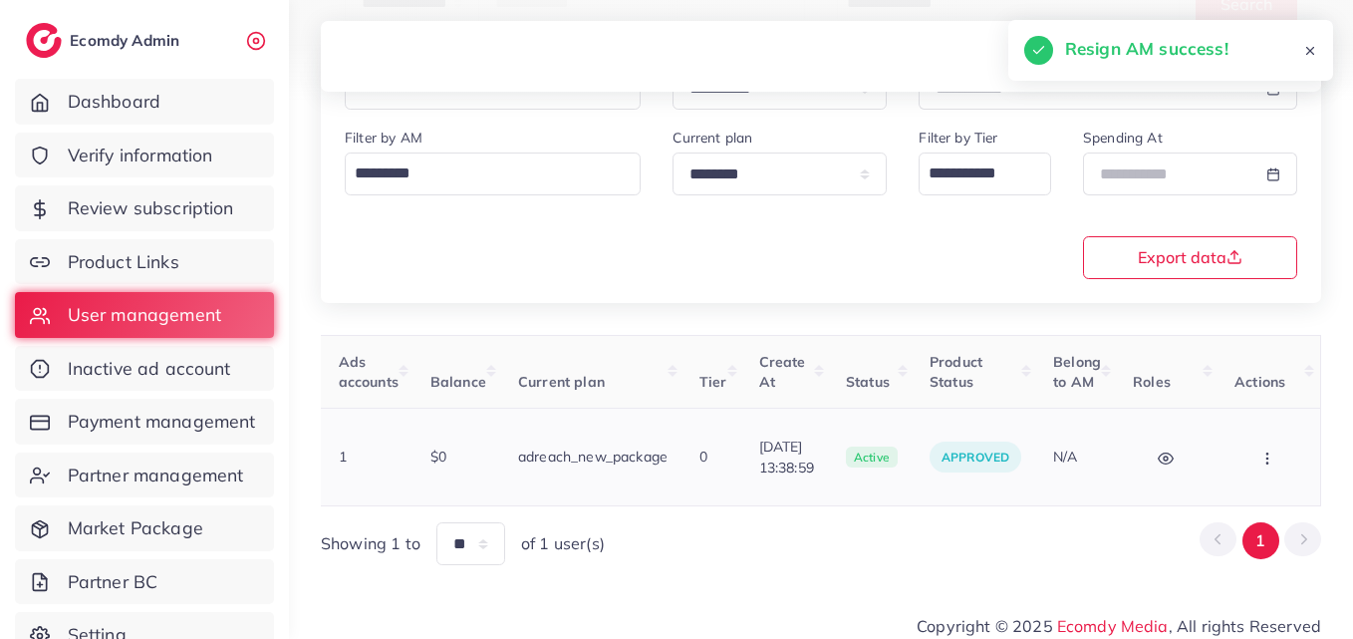
click at [1265, 450] on icon "button" at bounding box center [1267, 458] width 16 height 16
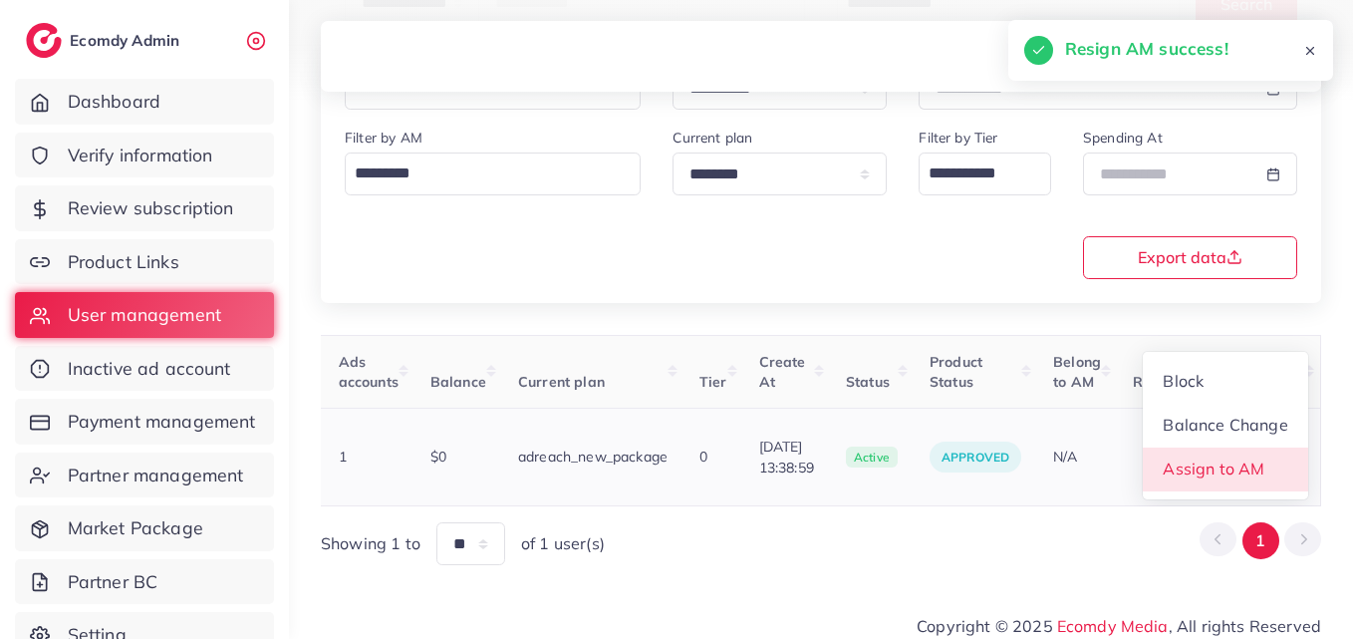
click at [1265, 447] on link "Assign to AM" at bounding box center [1225, 469] width 165 height 44
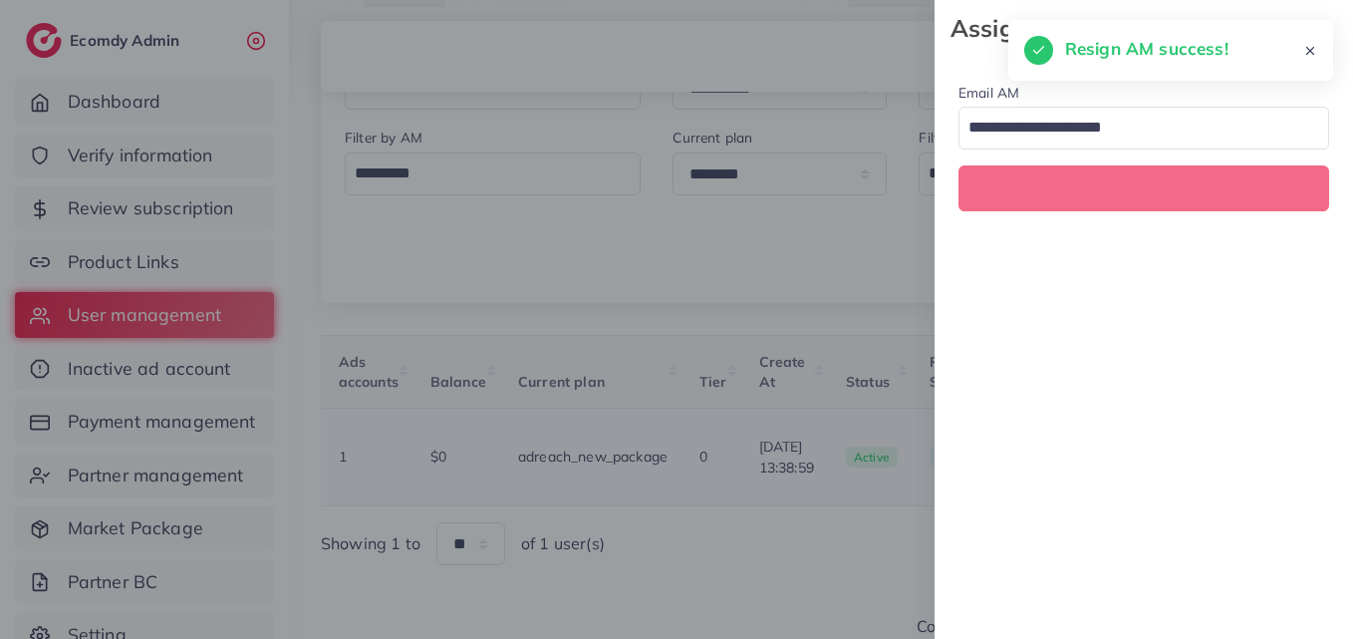
scroll to position [0, 703]
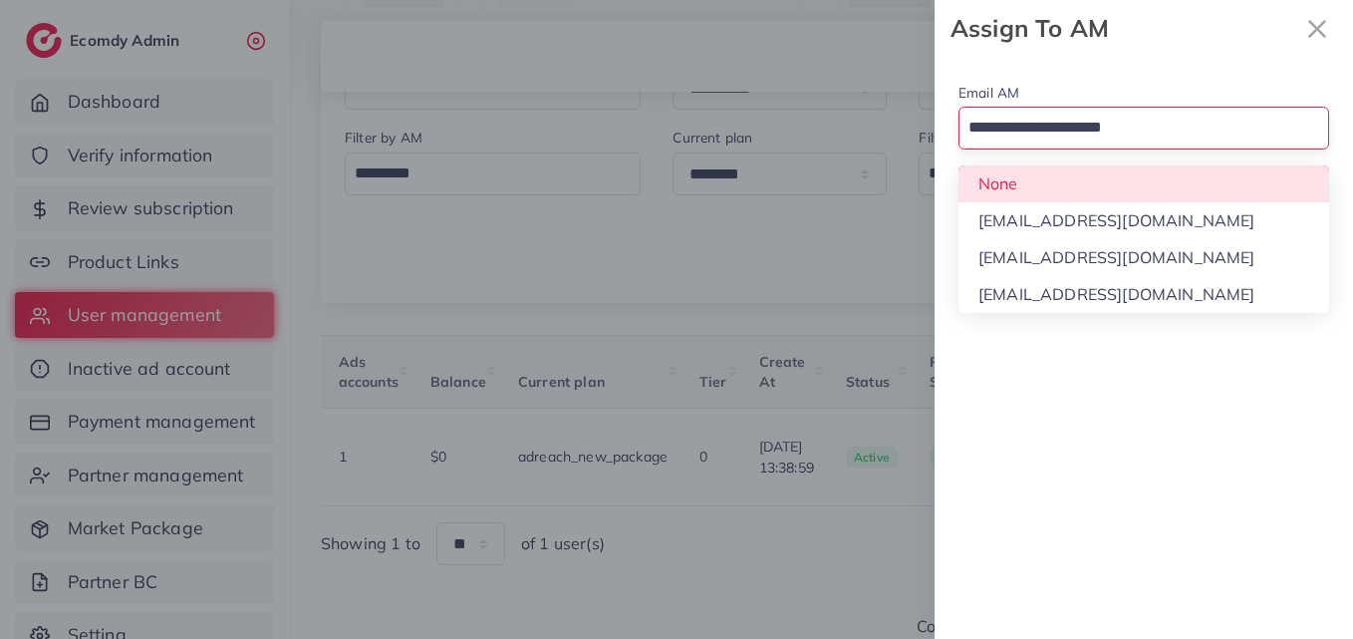
click at [1056, 114] on input "Search for option" at bounding box center [1132, 129] width 342 height 34
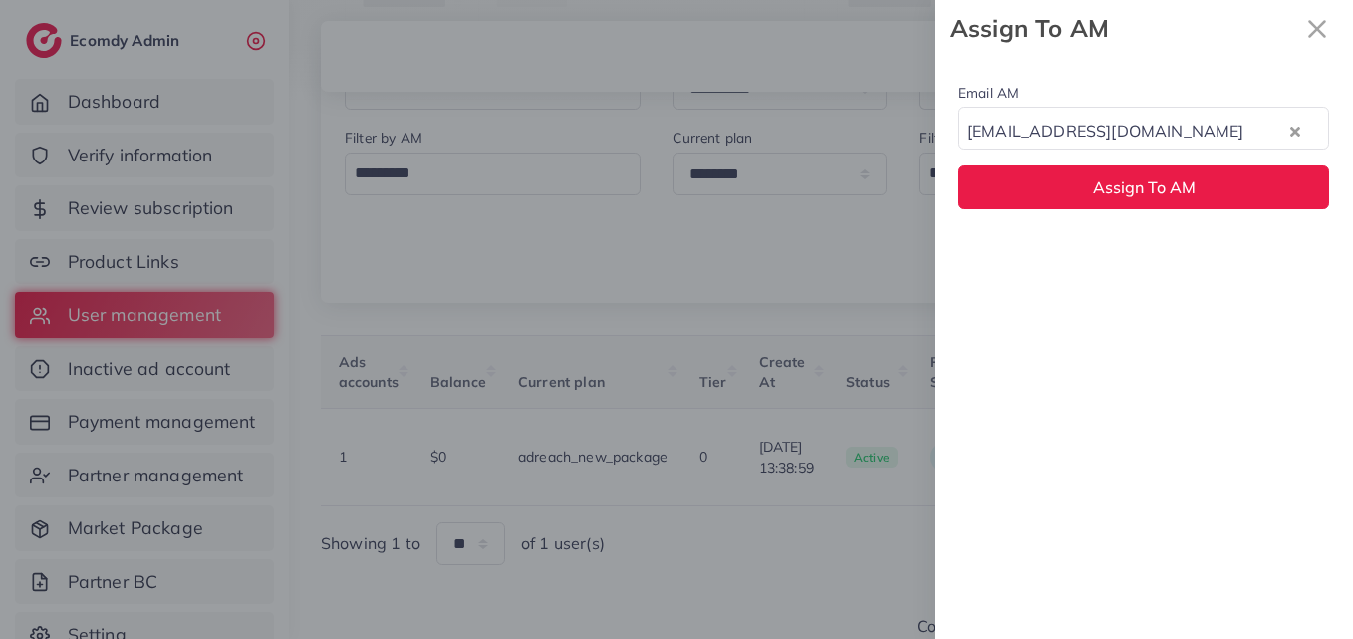
click at [1089, 260] on div "Email AM natashashahid163@gmail.com Loading... None hadibaaslam@gmail.com natas…" at bounding box center [1143, 348] width 418 height 582
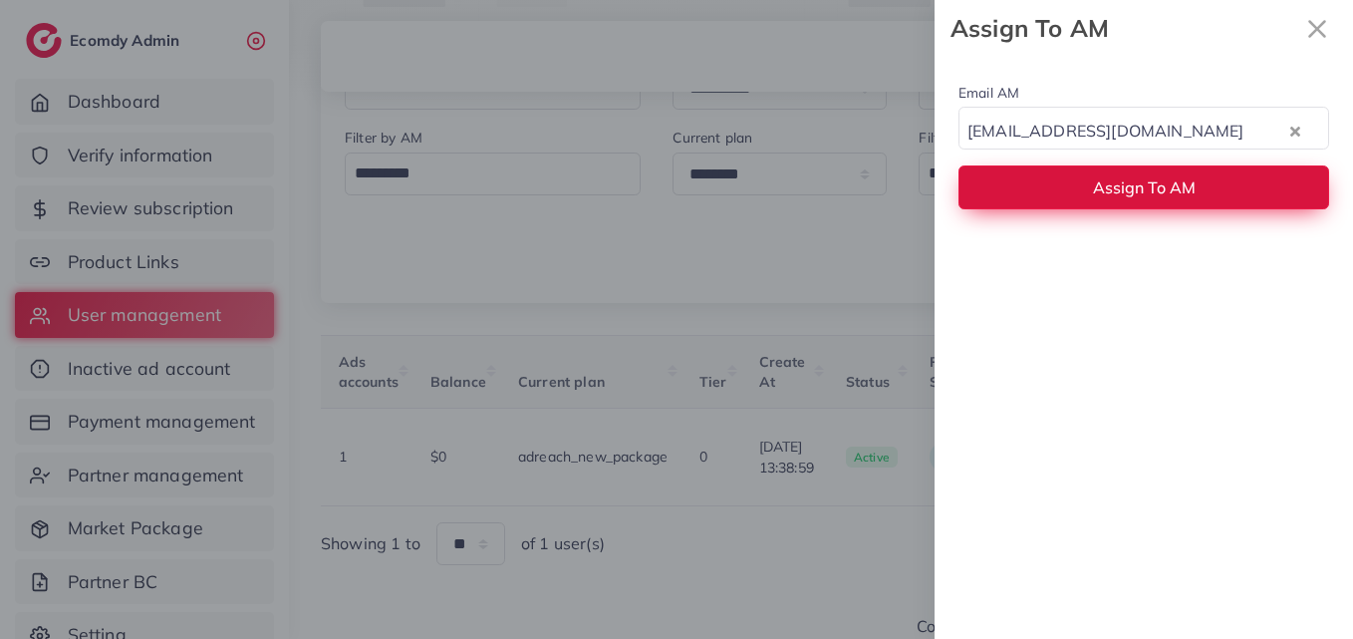
click at [1106, 175] on button "Assign To AM" at bounding box center [1143, 186] width 371 height 43
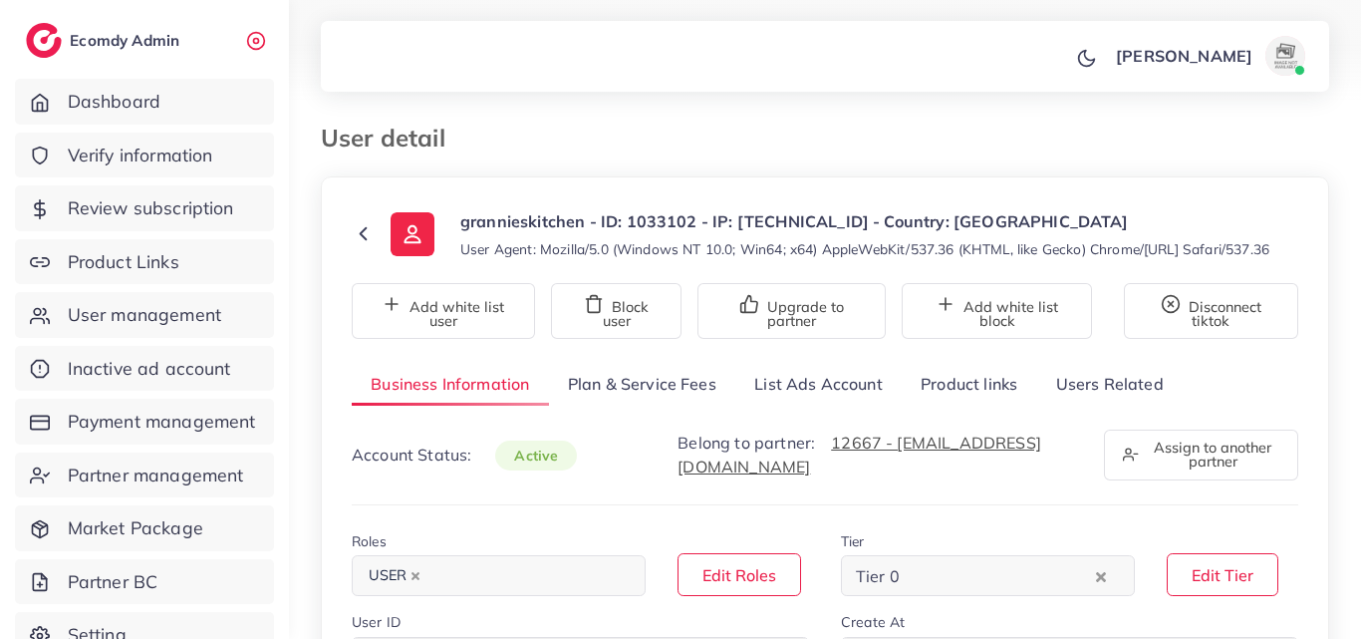
select select "********"
click at [821, 388] on link "List Ads Account" at bounding box center [818, 384] width 166 height 43
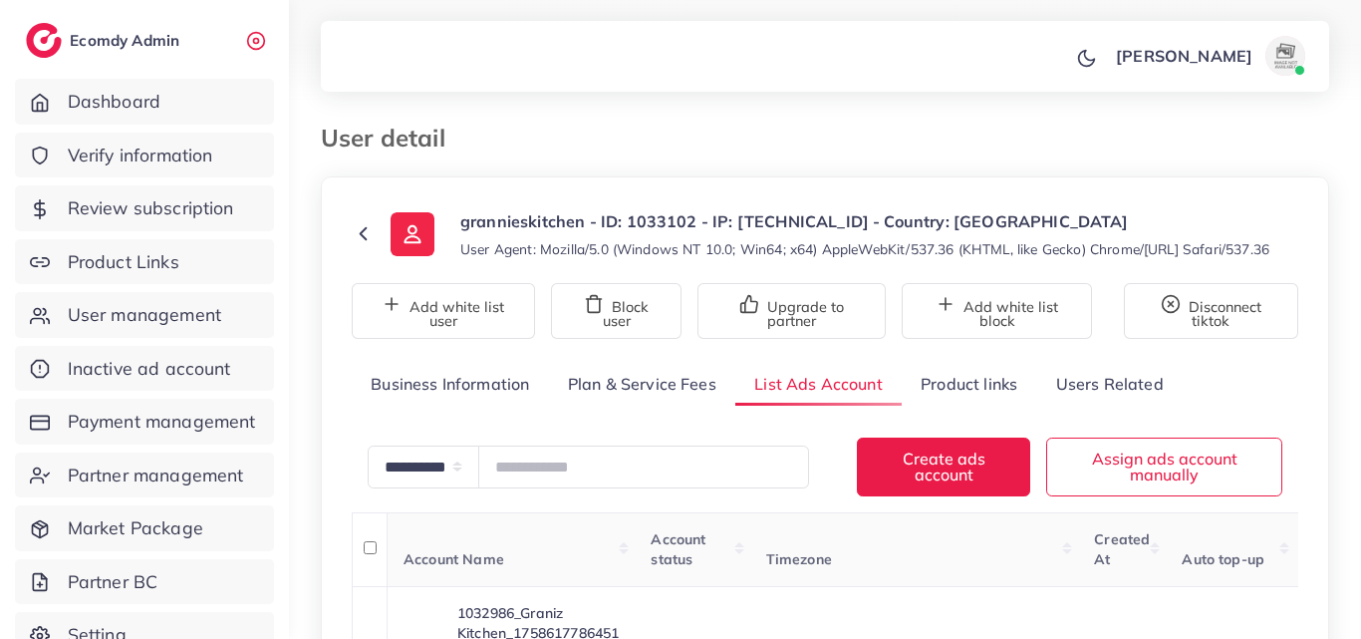
click at [808, 129] on ol at bounding box center [765, 129] width 608 height 10
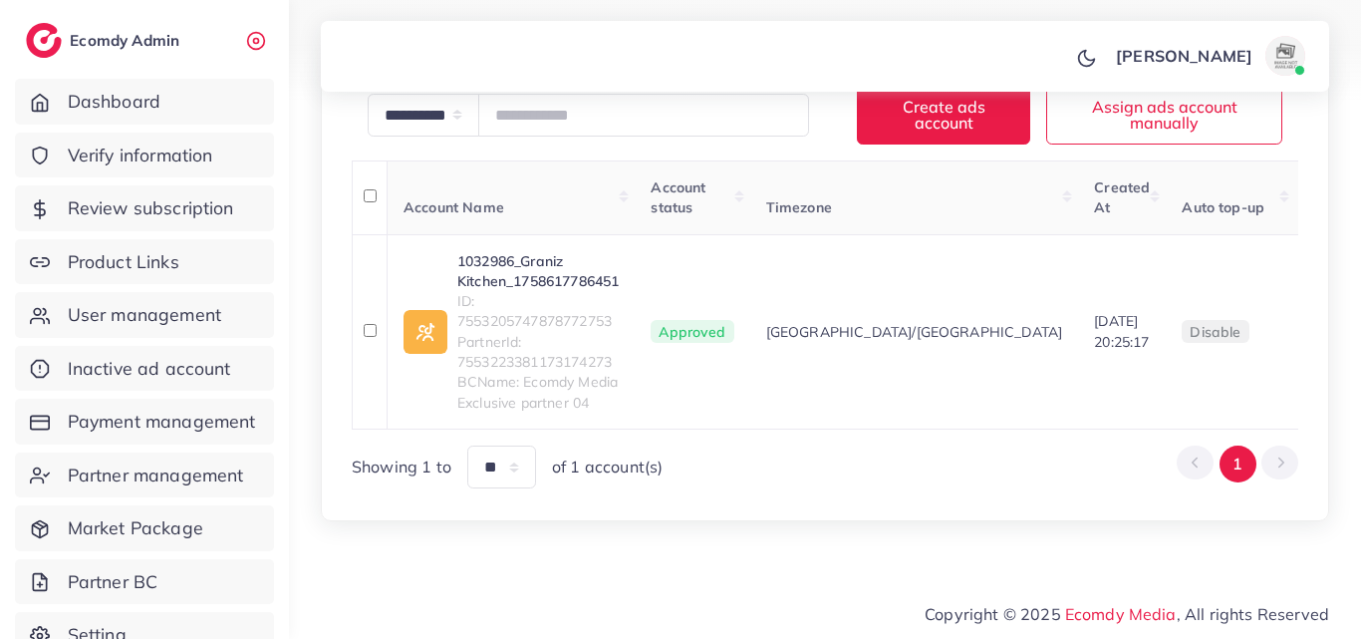
scroll to position [372, 0]
click at [542, 280] on link "1032986_Graniz Kitchen_1758617786451" at bounding box center [537, 271] width 161 height 41
click at [534, 329] on span "ID: 7553205747878772753" at bounding box center [537, 311] width 161 height 41
copy span "7553205747878772753"
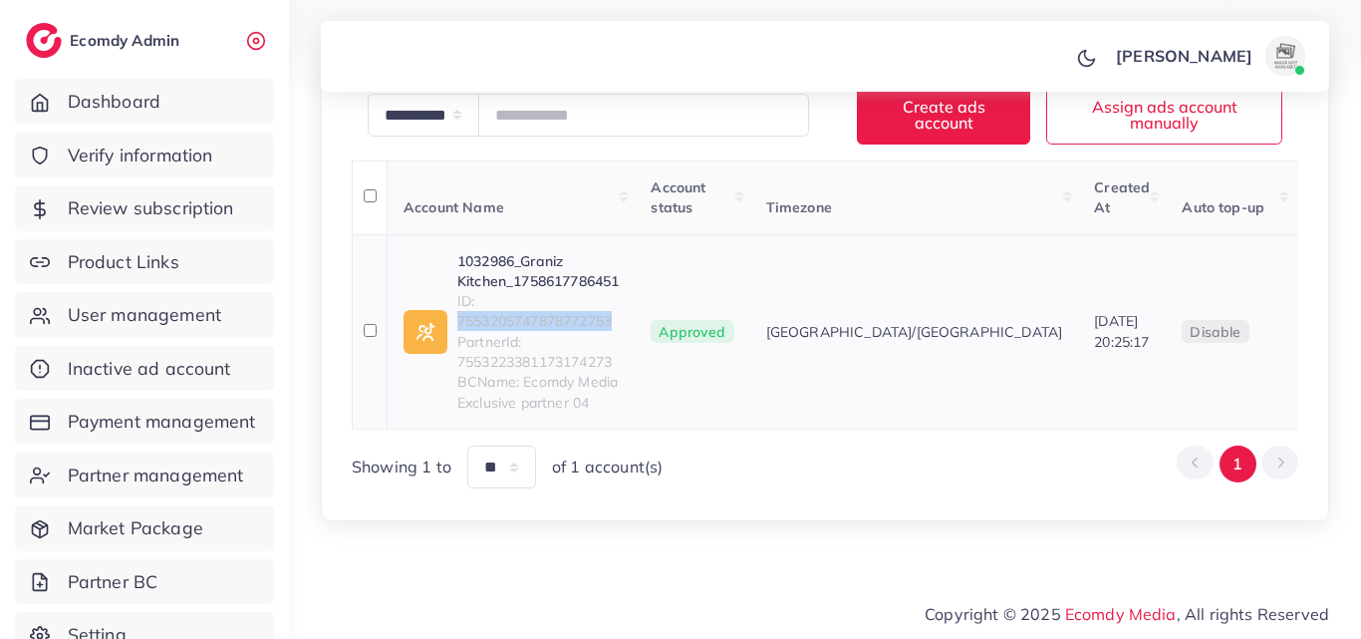
click at [490, 269] on link "1032986_Graniz Kitchen_1758617786451" at bounding box center [537, 271] width 161 height 41
click at [865, 39] on div "[PERSON_NAME] Profile Log out" at bounding box center [825, 57] width 1008 height 66
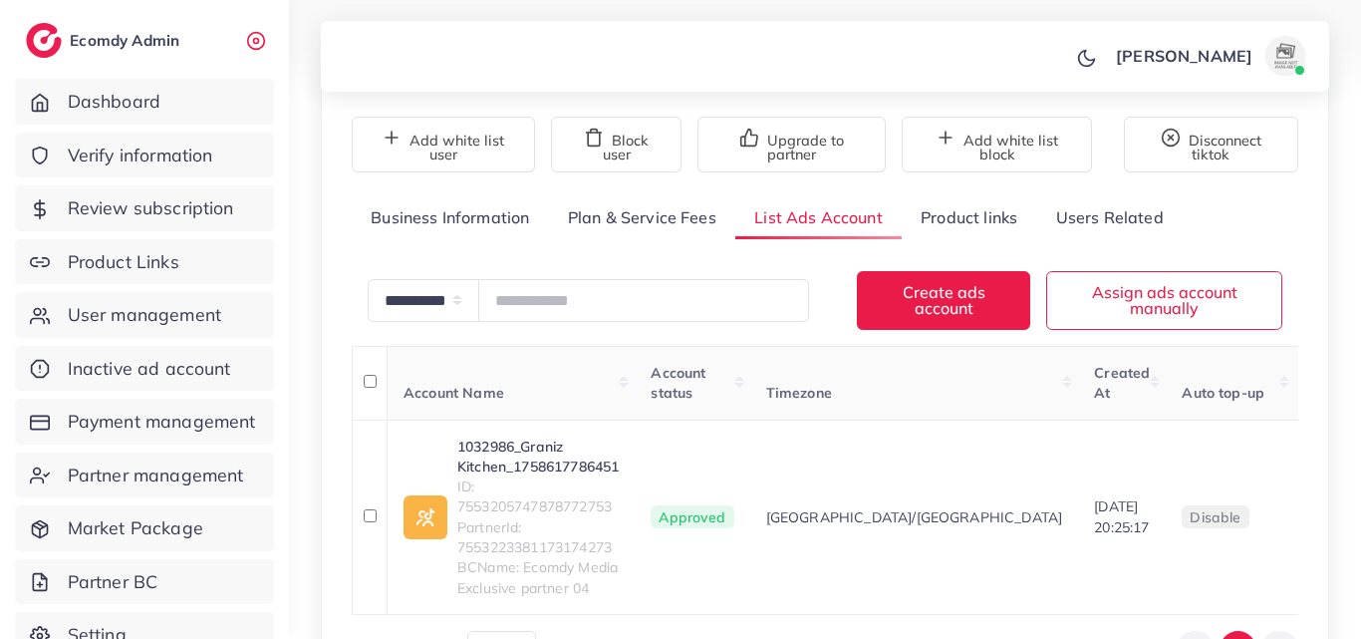
scroll to position [132, 0]
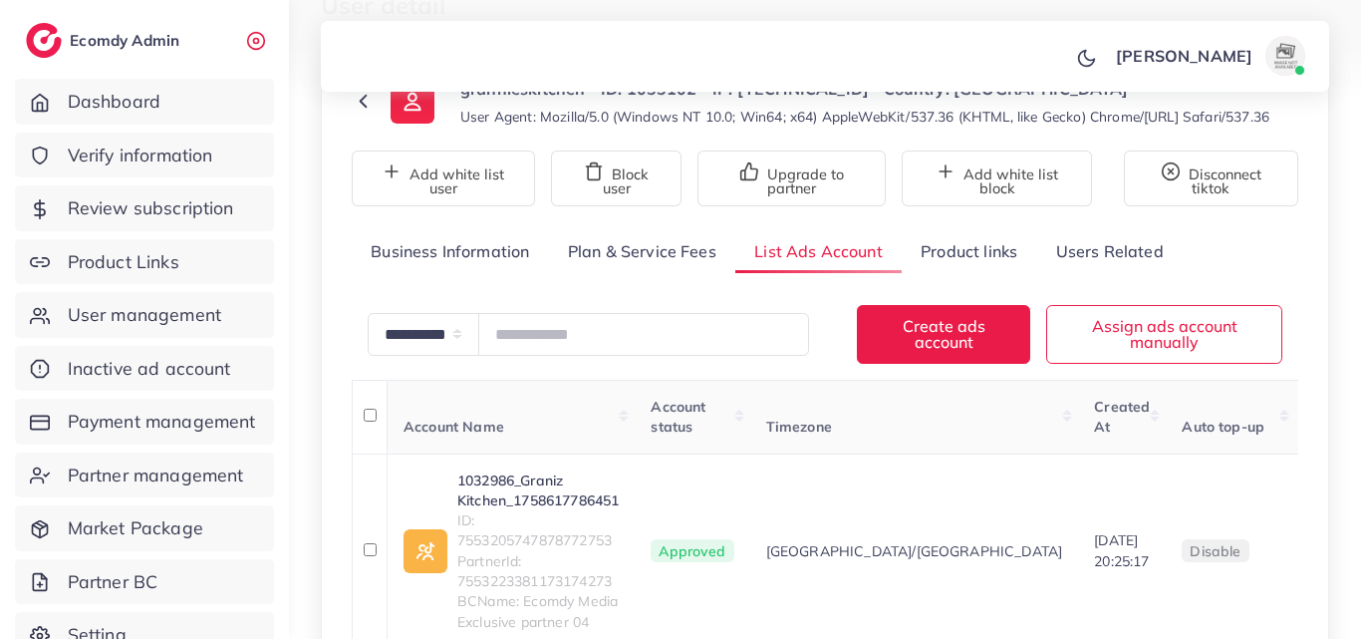
click at [968, 271] on link "Product links" at bounding box center [969, 251] width 134 height 43
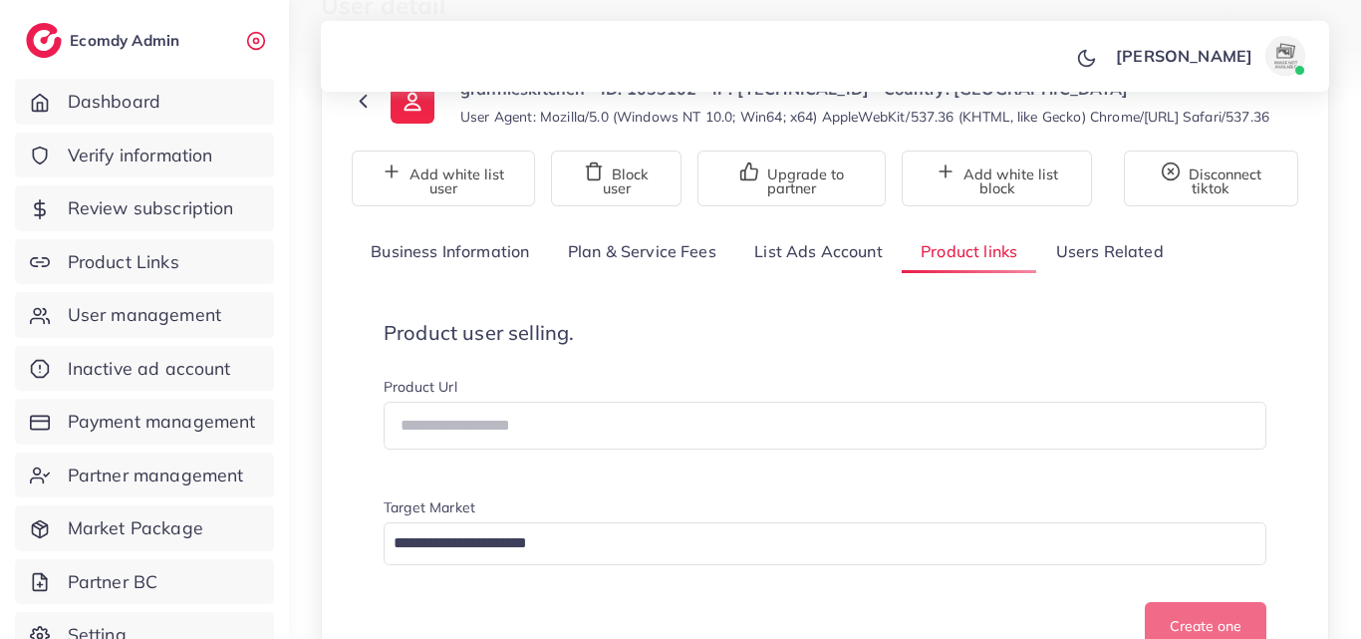
click at [803, 28] on div "[PERSON_NAME] Profile Log out" at bounding box center [825, 57] width 1008 height 66
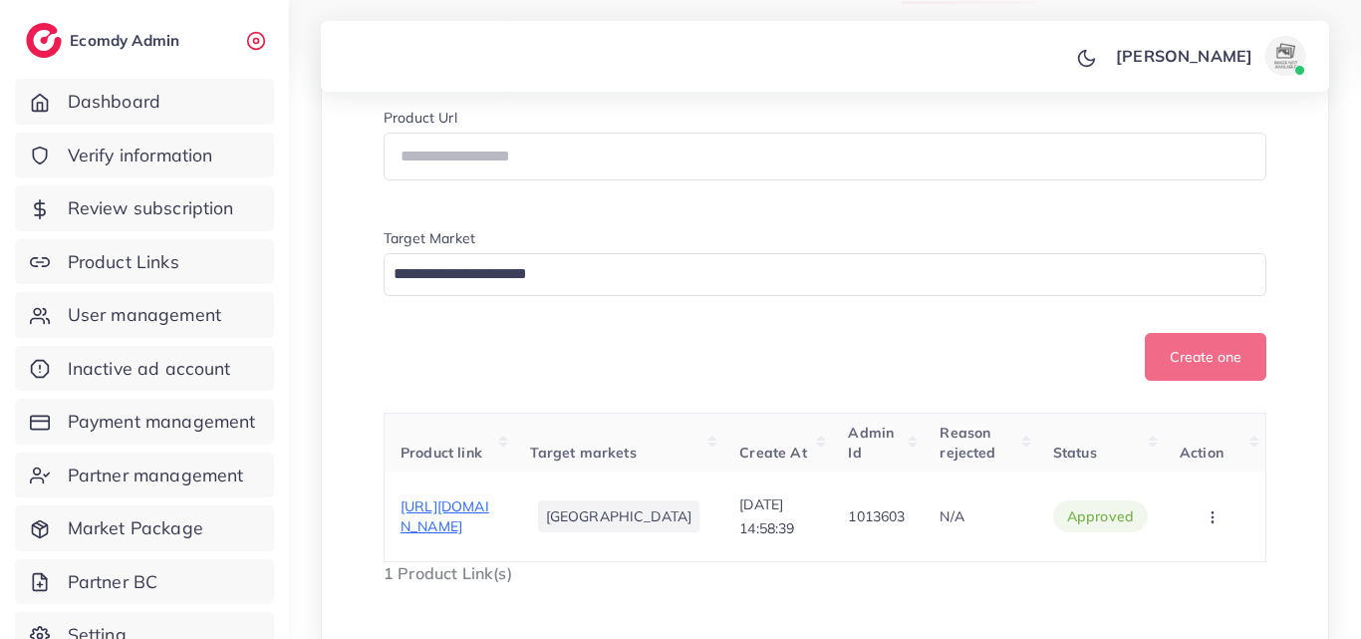
scroll to position [491, 0]
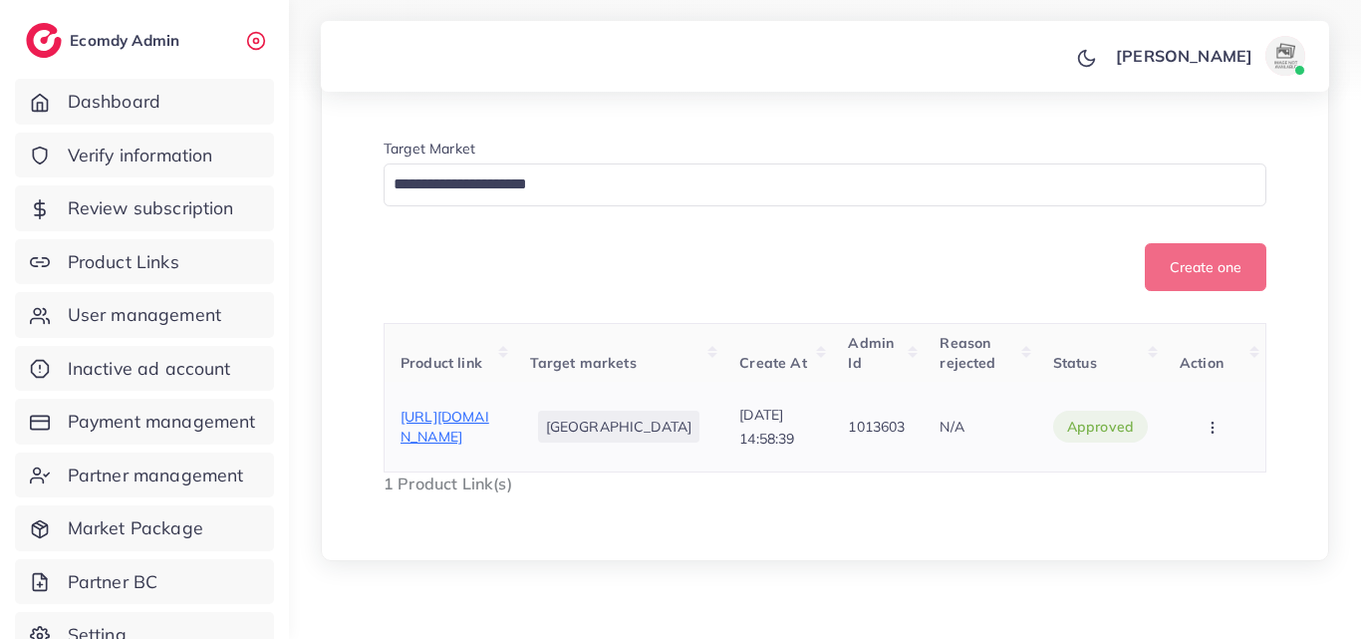
click at [489, 438] on span "https://www.granniskitchen.com/products/oats-with-nuts" at bounding box center [444, 426] width 89 height 38
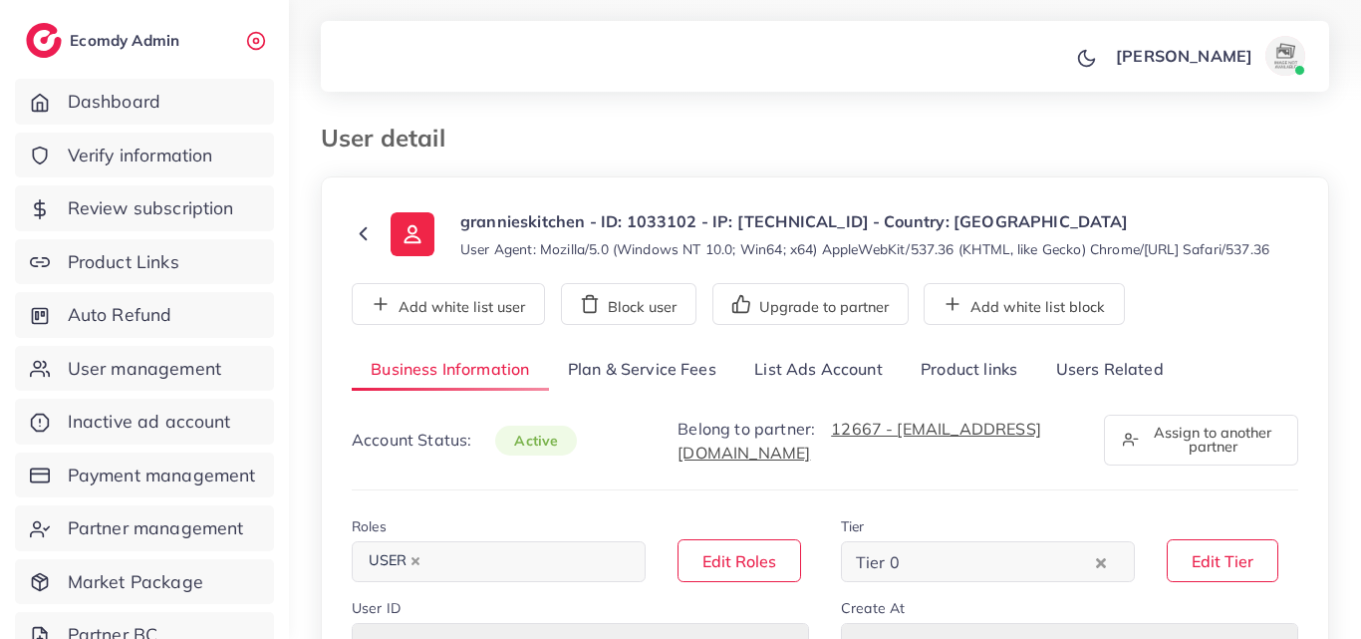
select select "********"
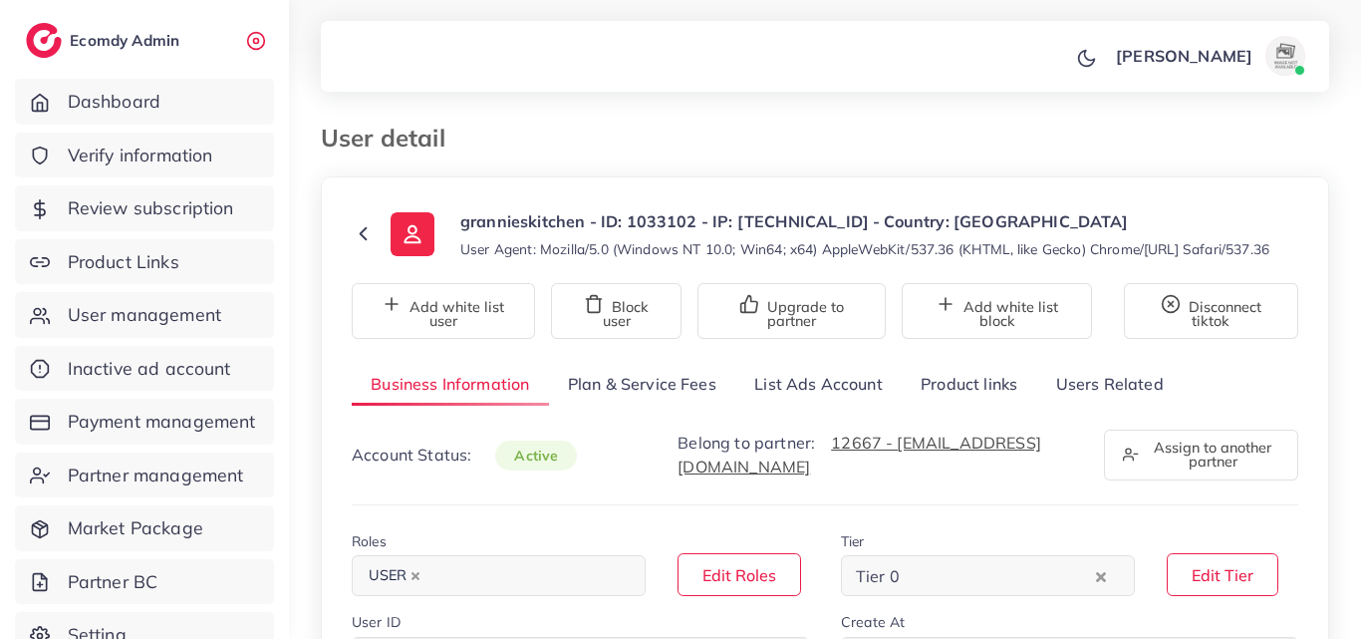
click at [831, 405] on link "List Ads Account" at bounding box center [818, 384] width 166 height 43
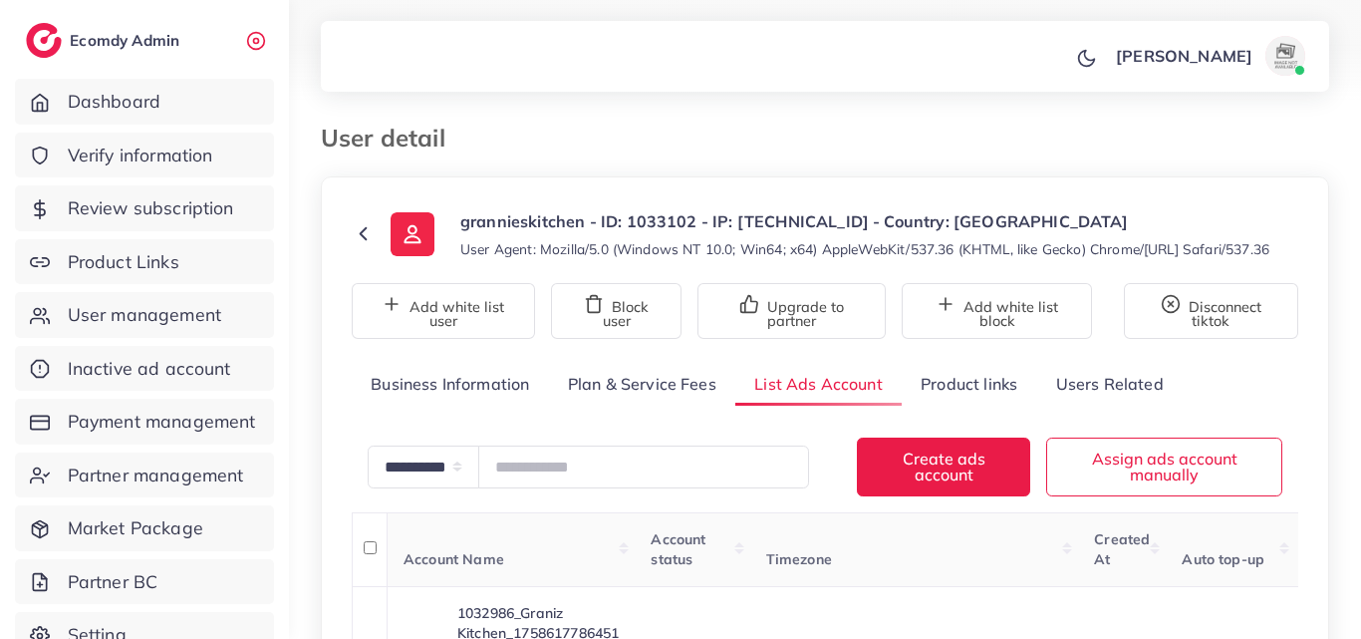
click at [751, 131] on ol at bounding box center [765, 129] width 608 height 10
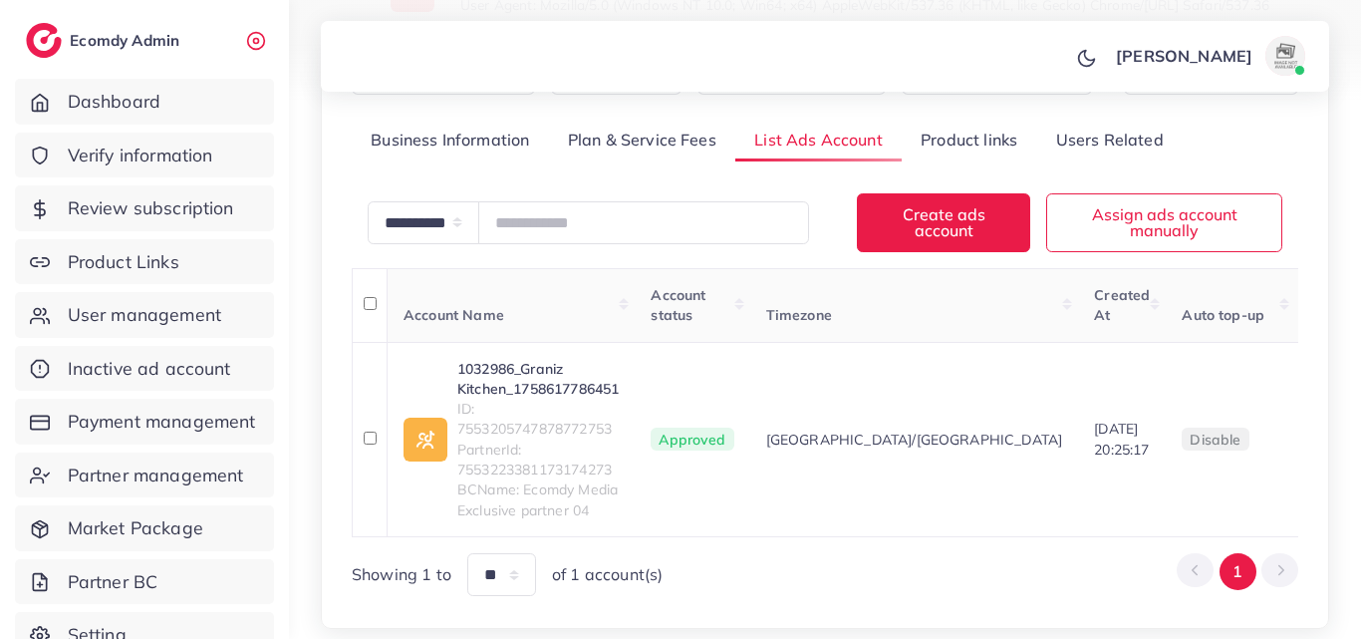
scroll to position [372, 0]
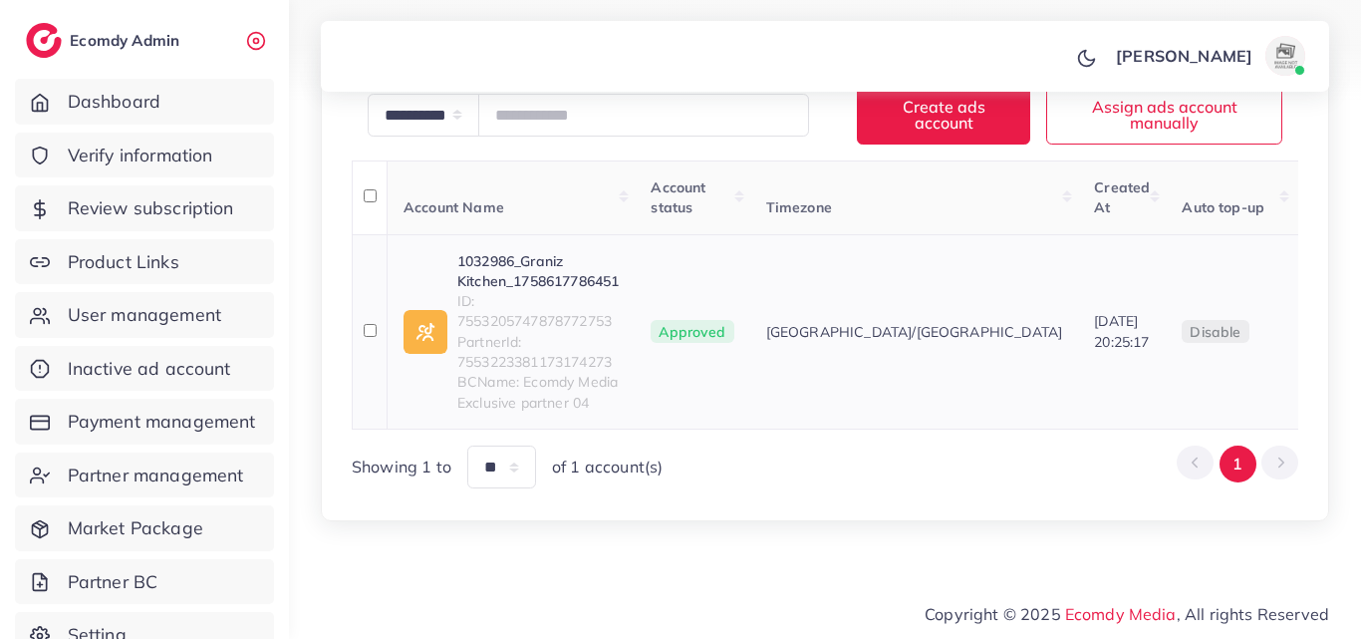
click at [540, 323] on span "ID: 7553205747878772753" at bounding box center [537, 311] width 161 height 41
copy span "7553205747878772753"
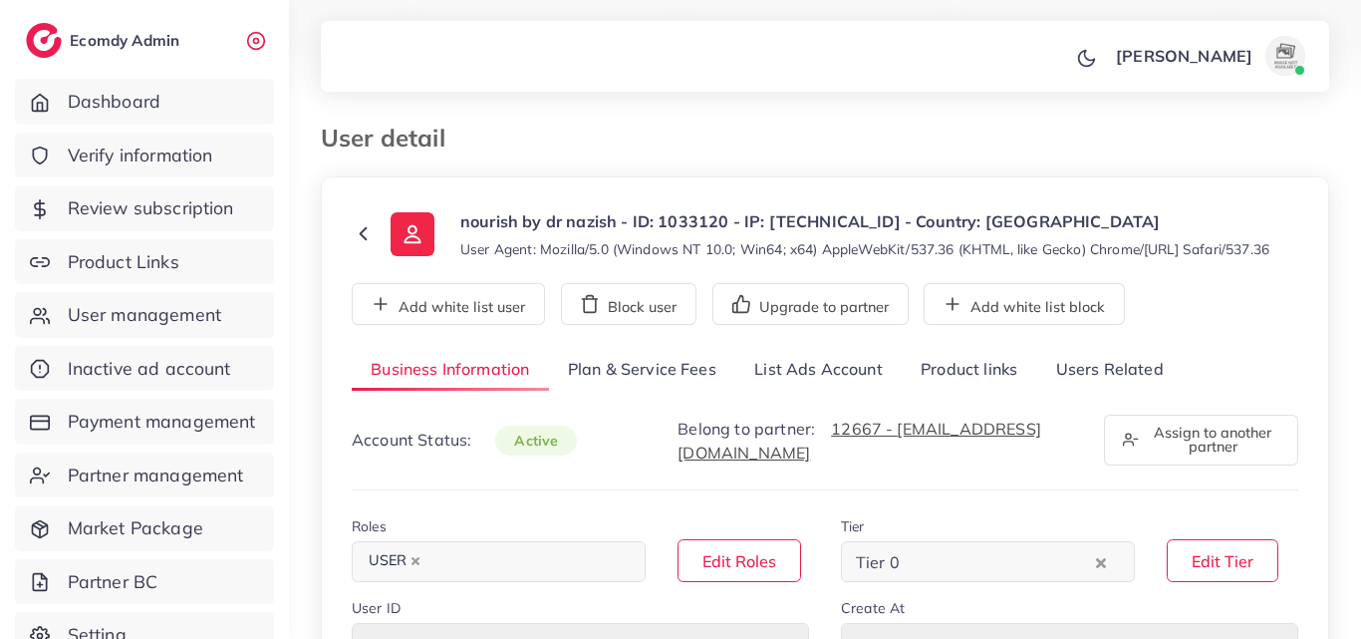
select select "********"
click at [794, 370] on link "List Ads Account" at bounding box center [818, 370] width 166 height 43
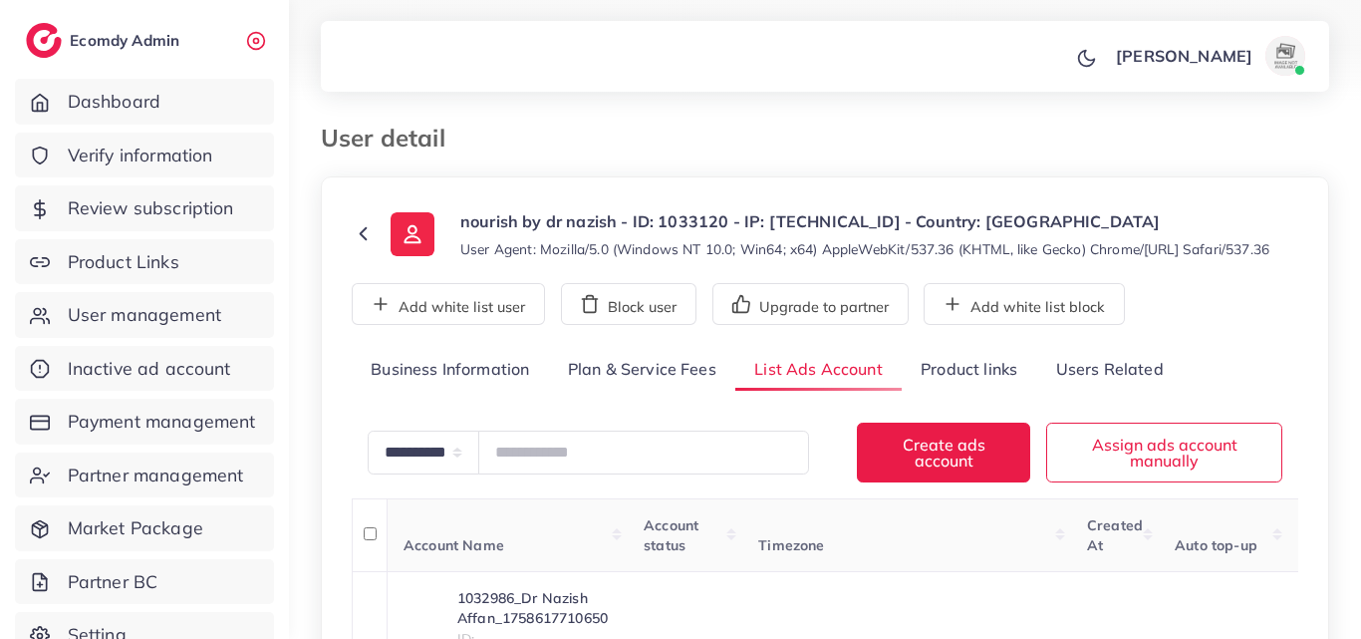
click at [951, 383] on link "Product links" at bounding box center [969, 370] width 134 height 43
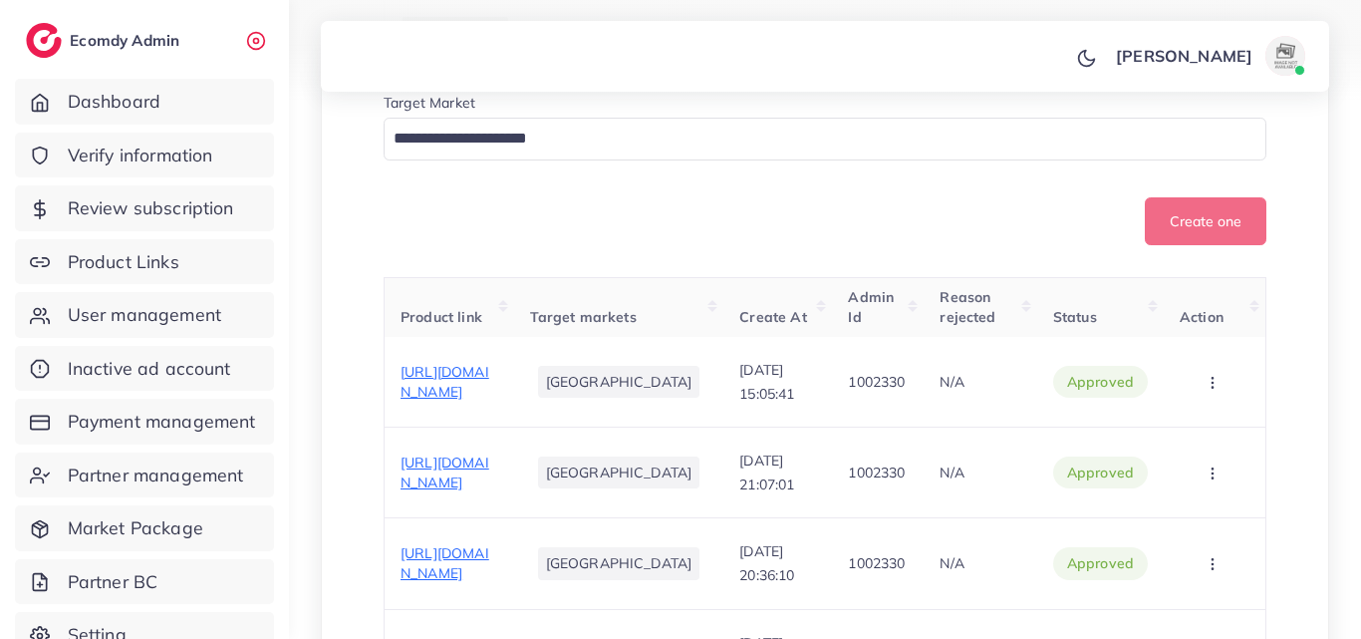
scroll to position [558, 0]
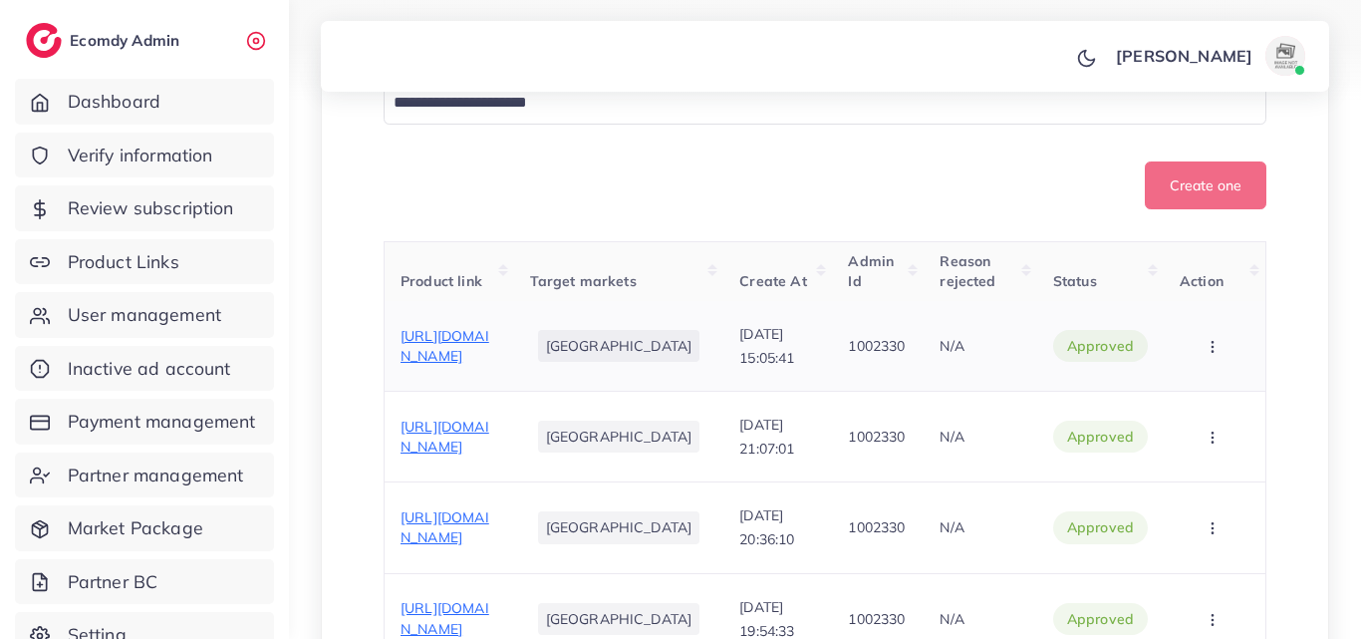
click at [429, 365] on span "https://draffanwellness.com/products/mens-vitality-for-mens-health-stamina-perf…" at bounding box center [444, 346] width 89 height 38
click at [1344, 280] on div "**********" at bounding box center [825, 174] width 1072 height 1464
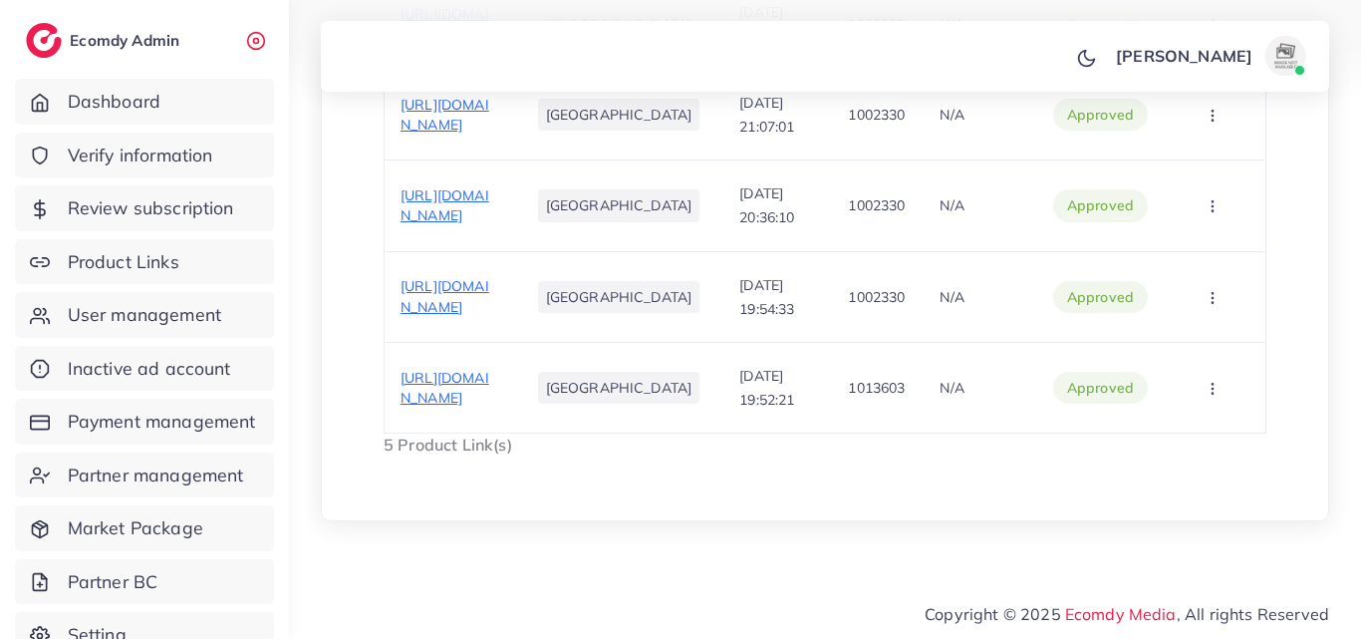
scroll to position [1124, 0]
click at [482, 378] on span "[URL][DOMAIN_NAME]" at bounding box center [444, 388] width 89 height 38
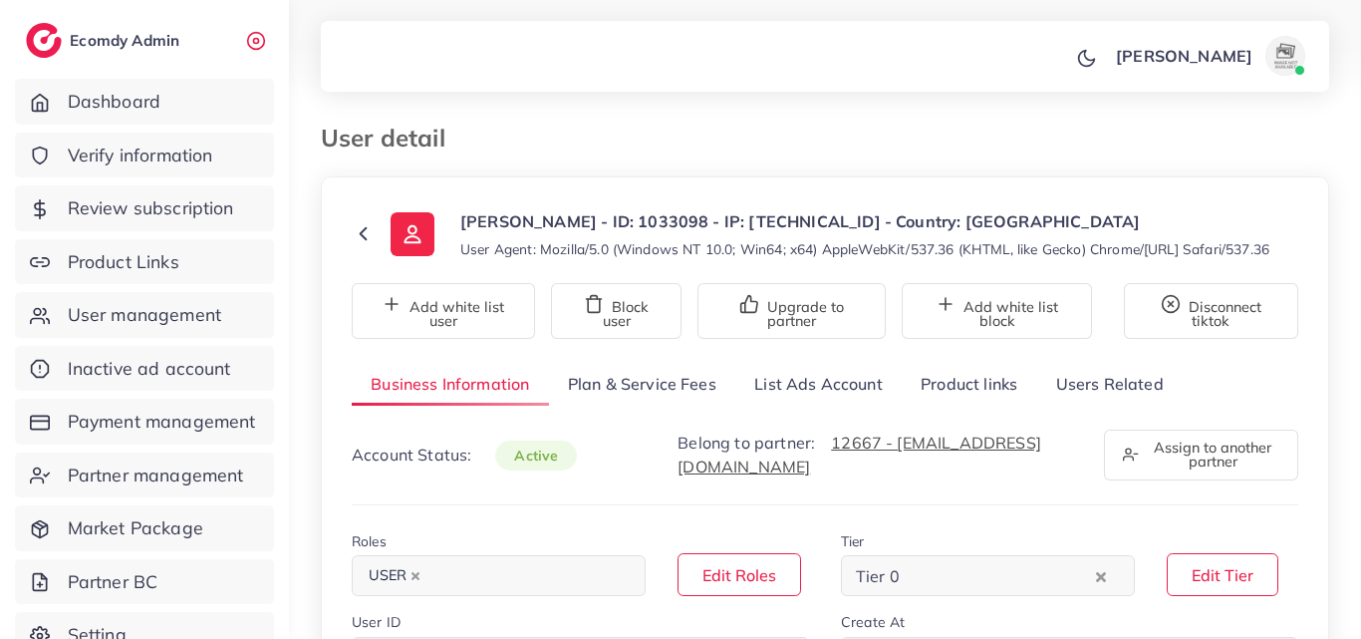
select select "********"
click at [950, 405] on link "Product links" at bounding box center [969, 384] width 134 height 43
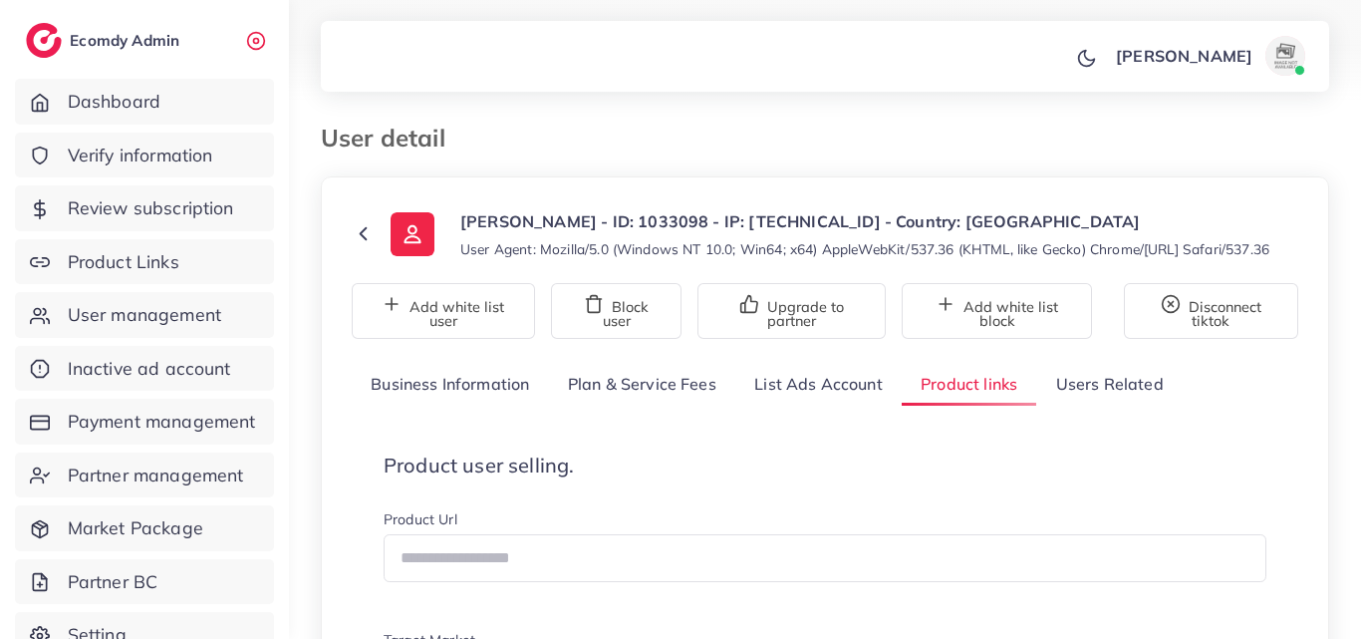
click at [832, 144] on div "User detail" at bounding box center [695, 138] width 780 height 29
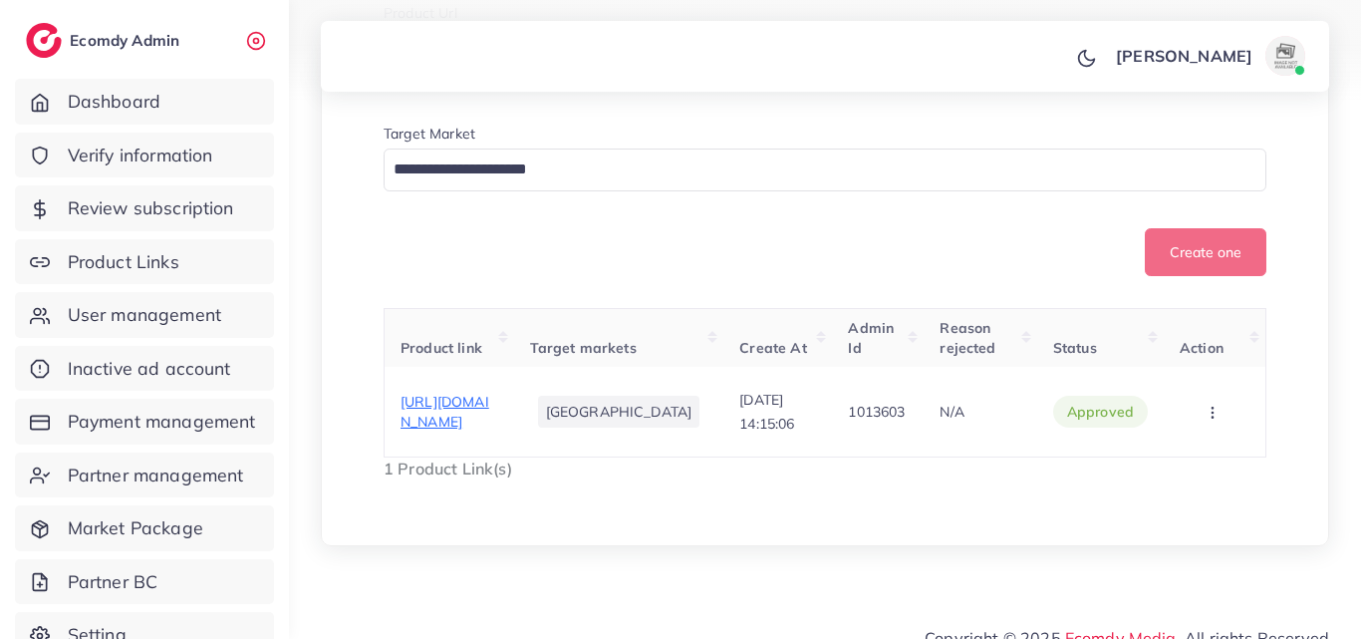
scroll to position [518, 0]
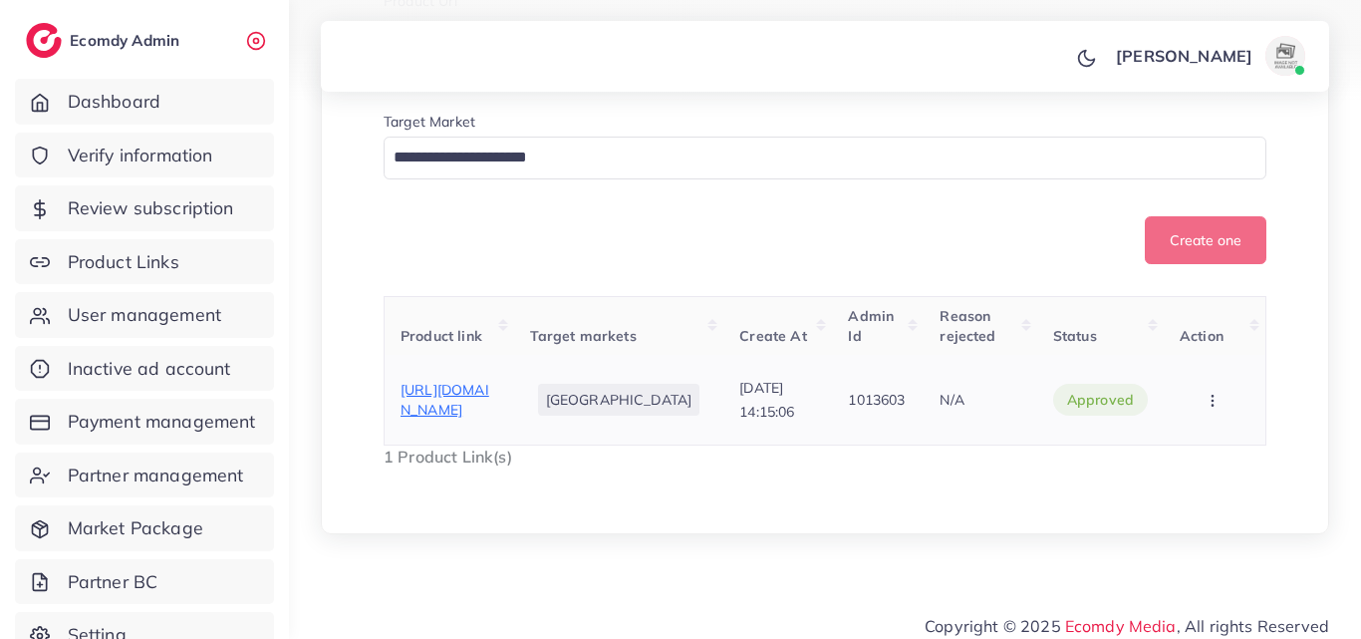
click at [440, 407] on span "[URL][DOMAIN_NAME]" at bounding box center [444, 400] width 89 height 38
click at [624, 59] on div "[PERSON_NAME] Profile Log out" at bounding box center [825, 57] width 1008 height 66
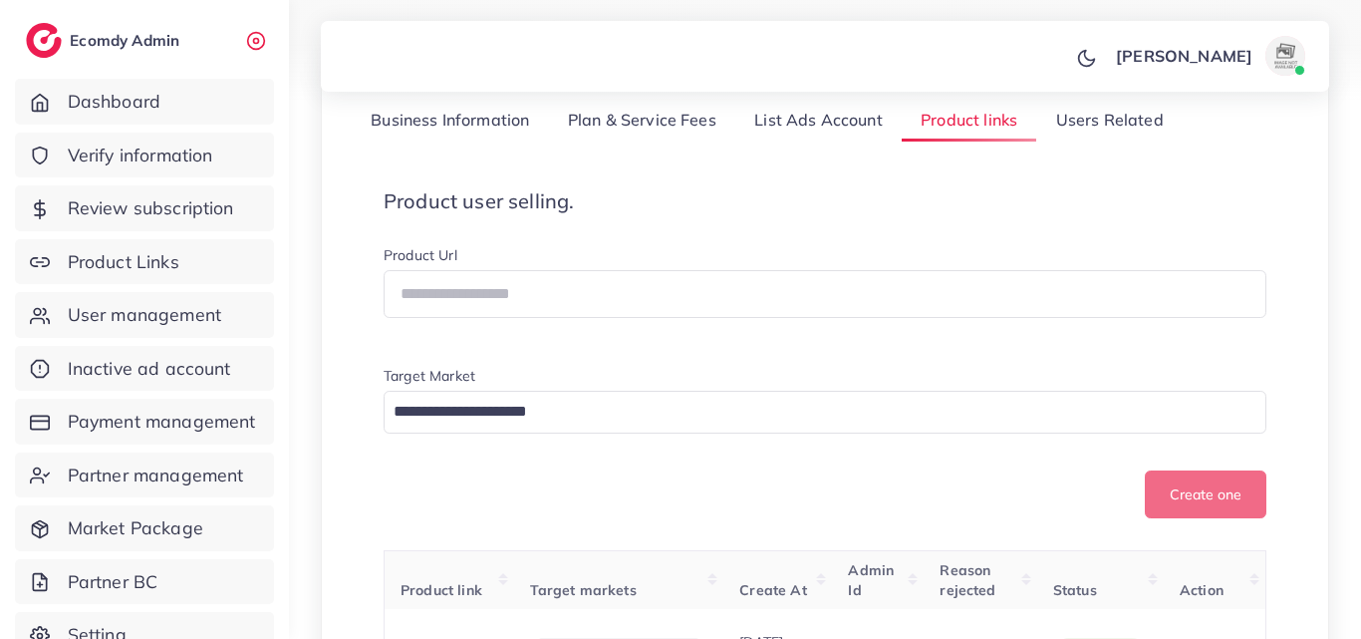
scroll to position [80, 0]
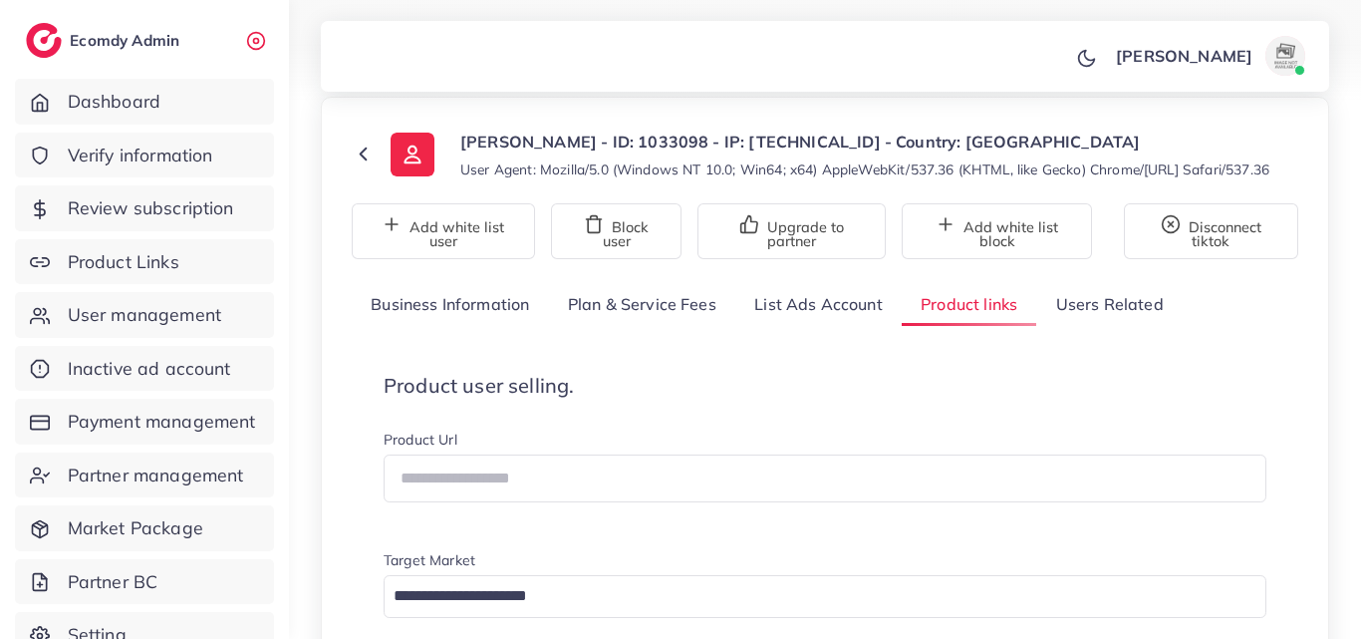
click at [790, 318] on link "List Ads Account" at bounding box center [818, 304] width 166 height 43
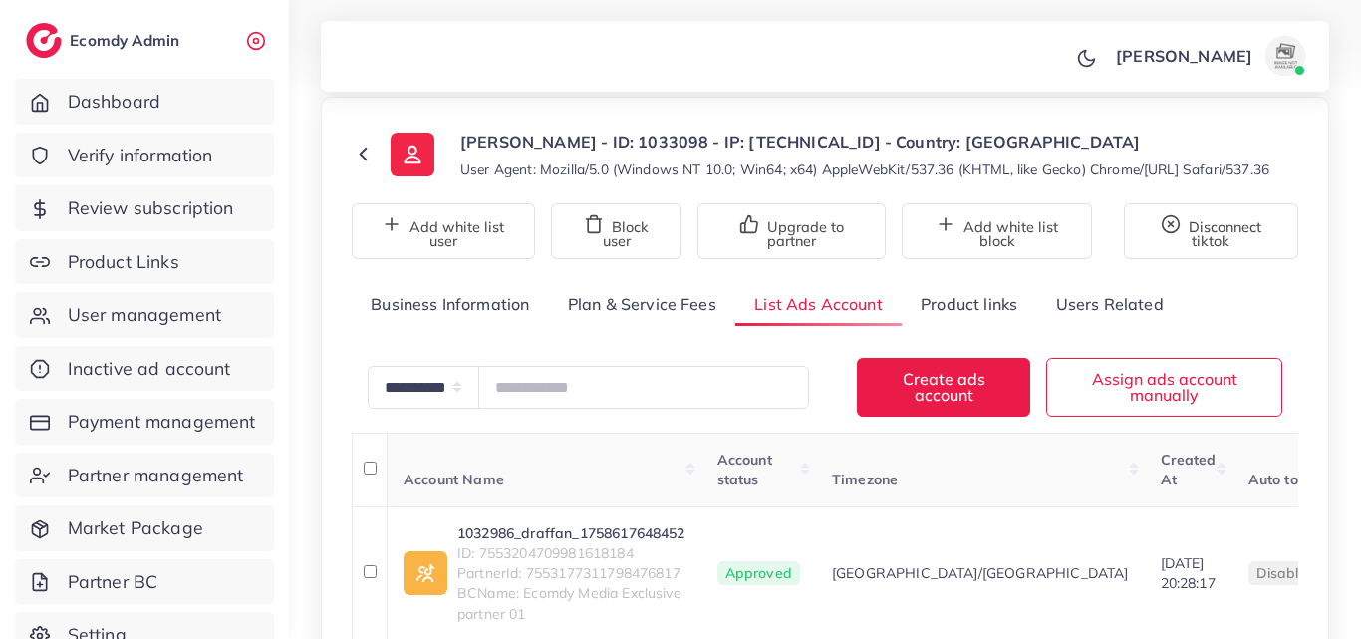
click at [718, 38] on div "[PERSON_NAME] Profile Log out" at bounding box center [825, 57] width 1008 height 66
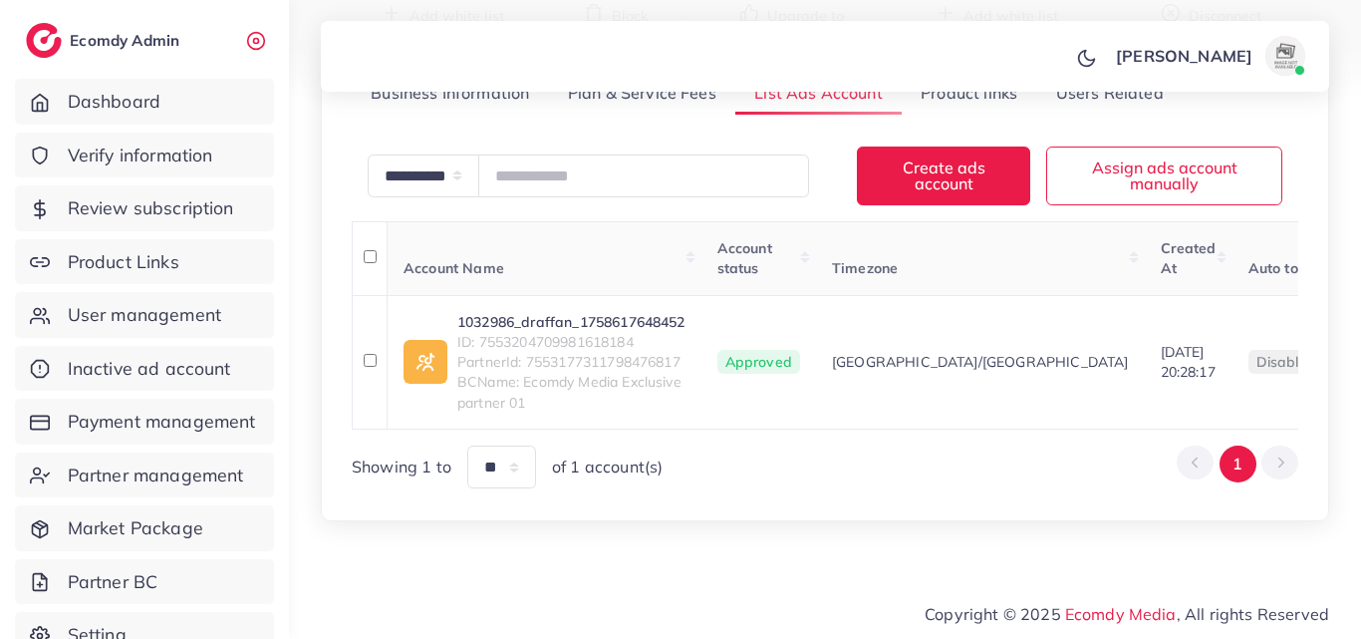
scroll to position [326, 0]
click at [548, 332] on span "ID: 7553204709981618184" at bounding box center [571, 342] width 228 height 20
copy span "7553204709981618184"
click at [526, 312] on link "1032986_draffan_1758617648452" at bounding box center [571, 322] width 228 height 20
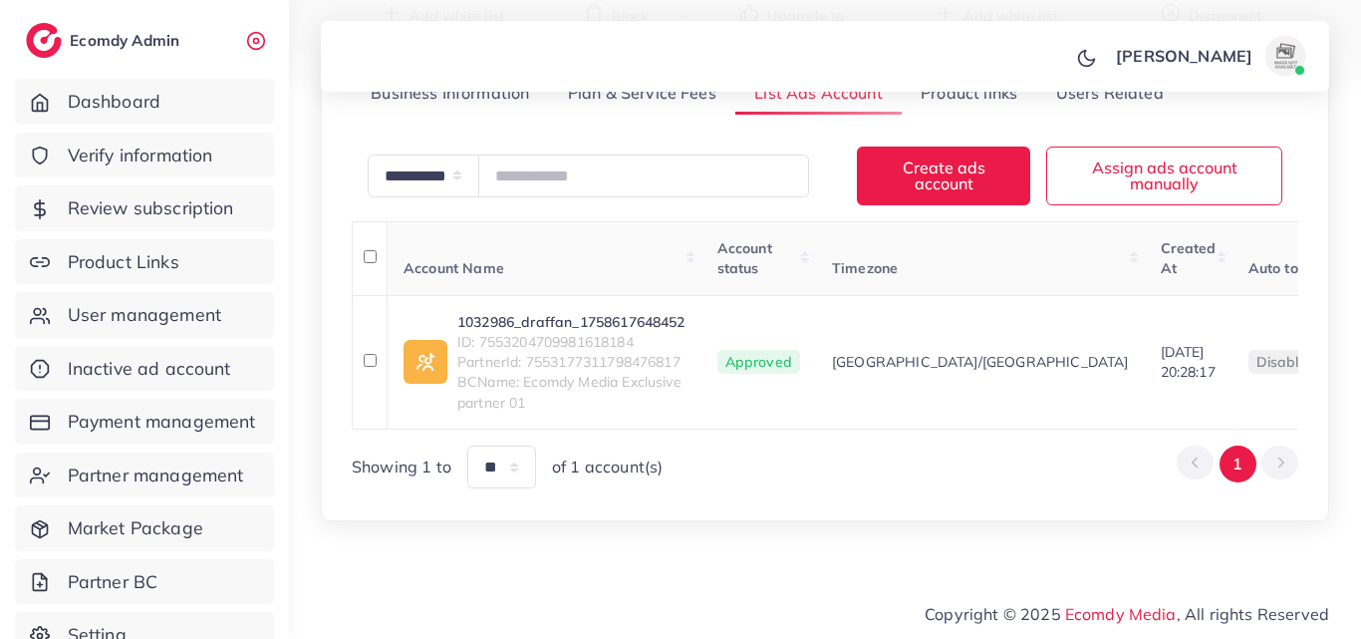
click at [728, 61] on div "[PERSON_NAME] Profile Log out" at bounding box center [825, 57] width 1008 height 66
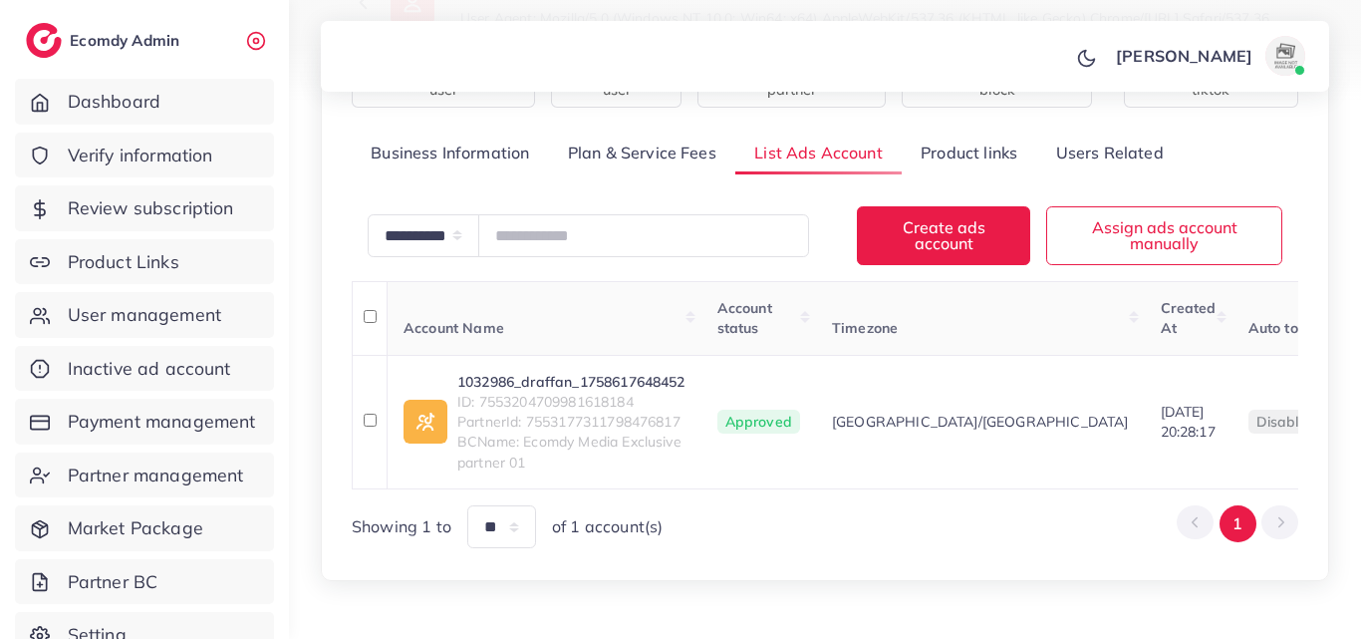
scroll to position [206, 0]
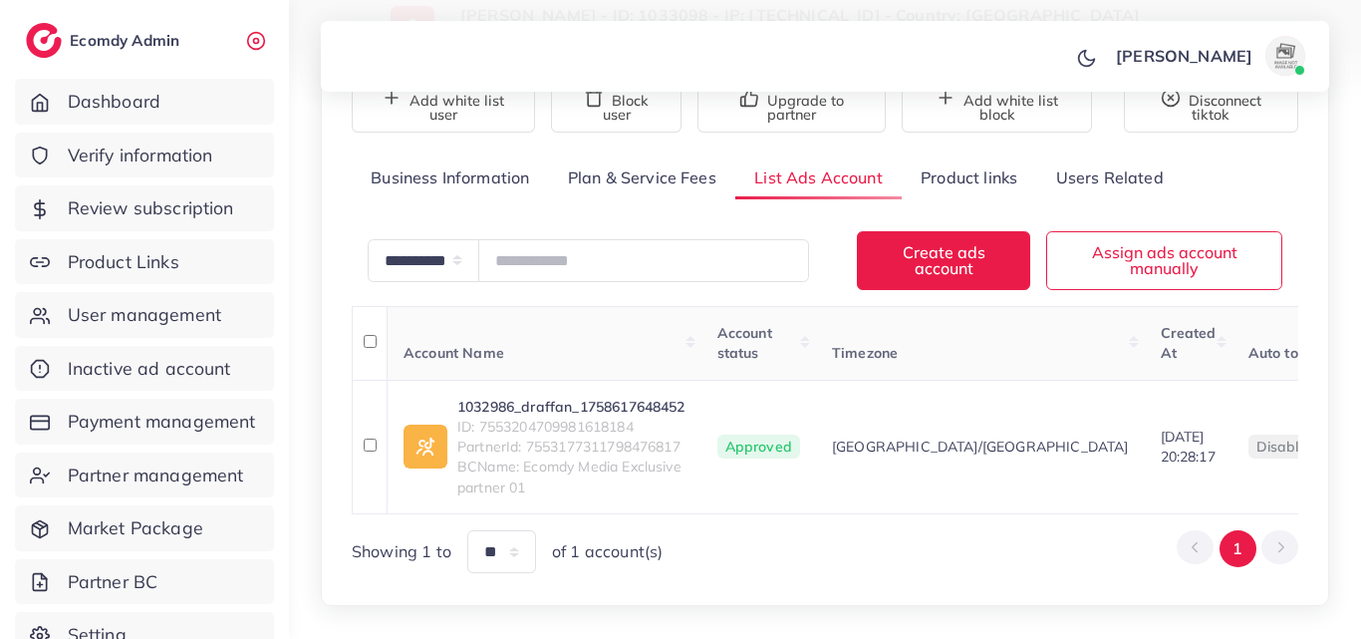
click at [971, 199] on link "Product links" at bounding box center [969, 177] width 134 height 43
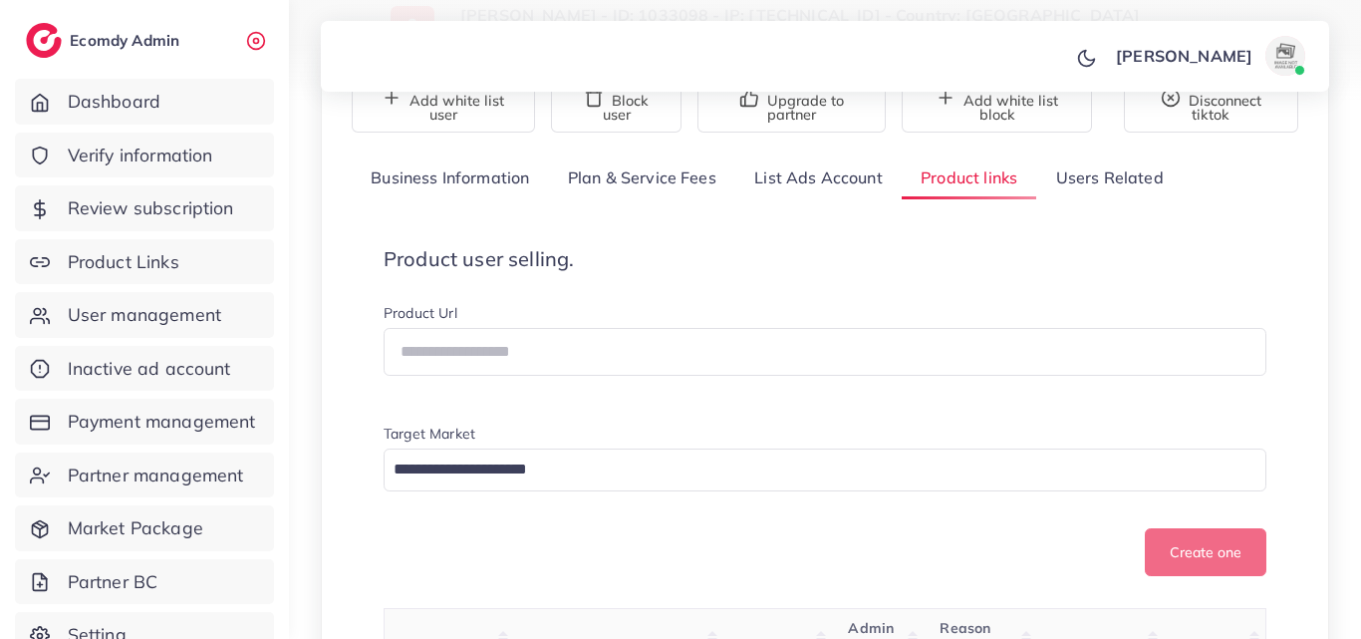
click at [741, 62] on div "[PERSON_NAME] Profile Log out" at bounding box center [825, 57] width 1008 height 66
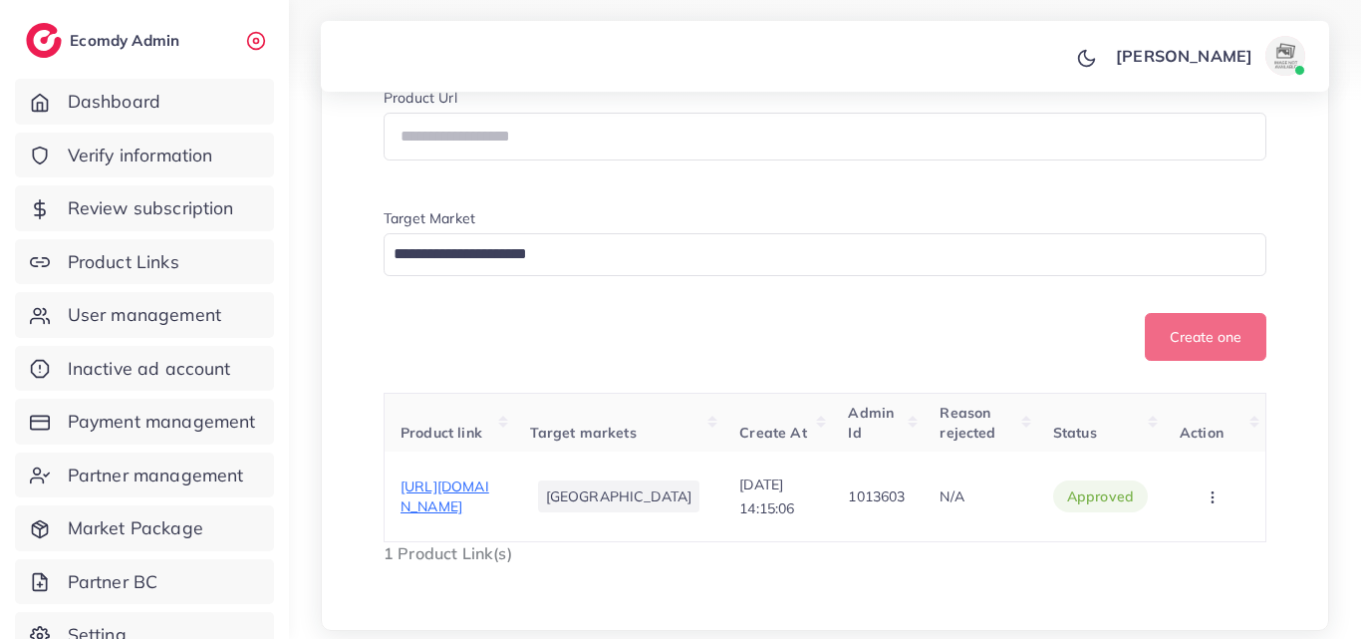
scroll to position [485, 0]
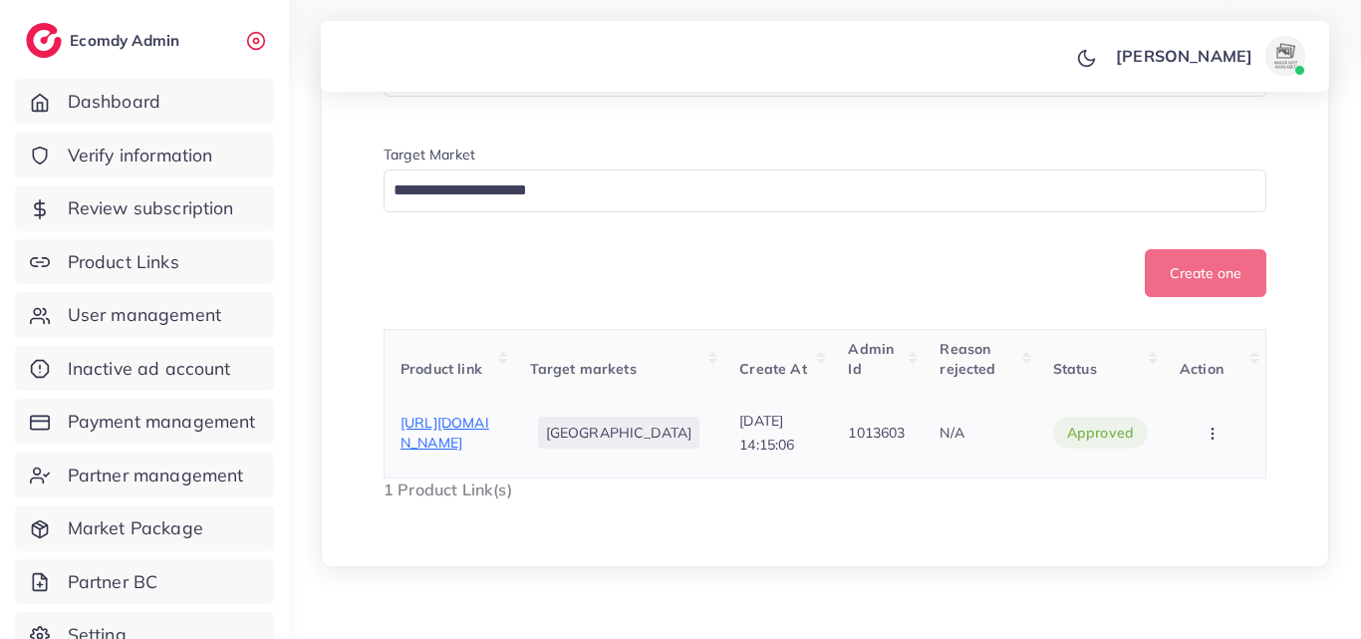
drag, startPoint x: 466, startPoint y: 486, endPoint x: 444, endPoint y: 435, distance: 55.3
click at [444, 435] on div "[URL][DOMAIN_NAME]" at bounding box center [449, 432] width 98 height 41
copy span "[DOMAIN_NAME][URL]"
drag, startPoint x: 473, startPoint y: 449, endPoint x: 473, endPoint y: 479, distance: 29.9
click at [473, 453] on div "[URL][DOMAIN_NAME]" at bounding box center [449, 432] width 98 height 41
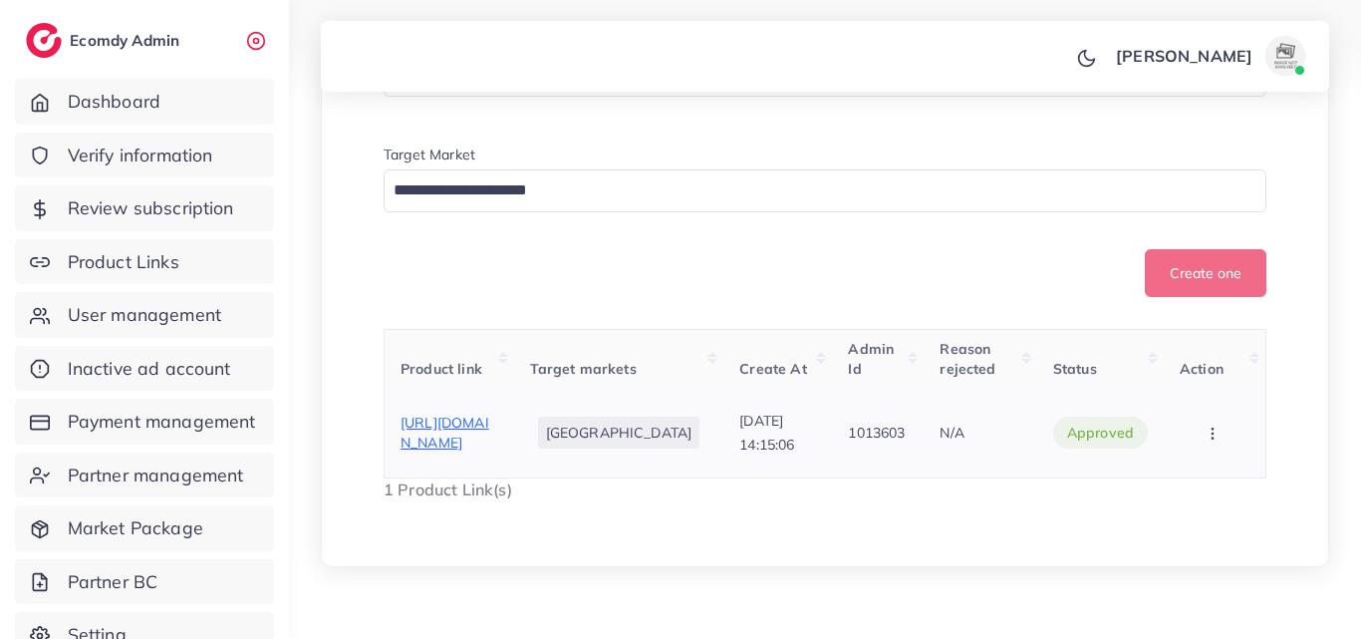
drag, startPoint x: 473, startPoint y: 479, endPoint x: 391, endPoint y: 434, distance: 93.2
click at [391, 434] on td "[URL][DOMAIN_NAME]" at bounding box center [449, 433] width 129 height 91
copy span "[URL][DOMAIN_NAME]"
